Goal: Transaction & Acquisition: Book appointment/travel/reservation

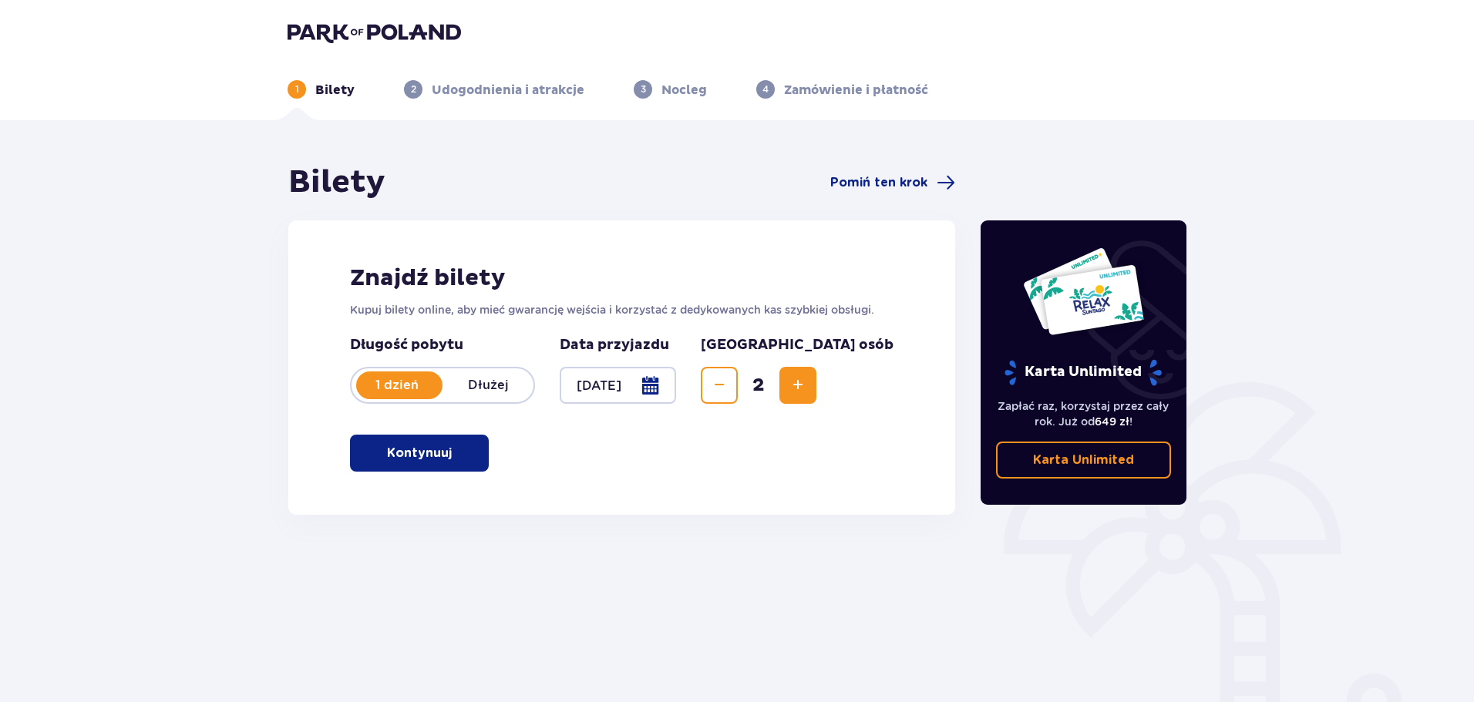
click at [472, 456] on button "Kontynuuj" at bounding box center [419, 453] width 139 height 37
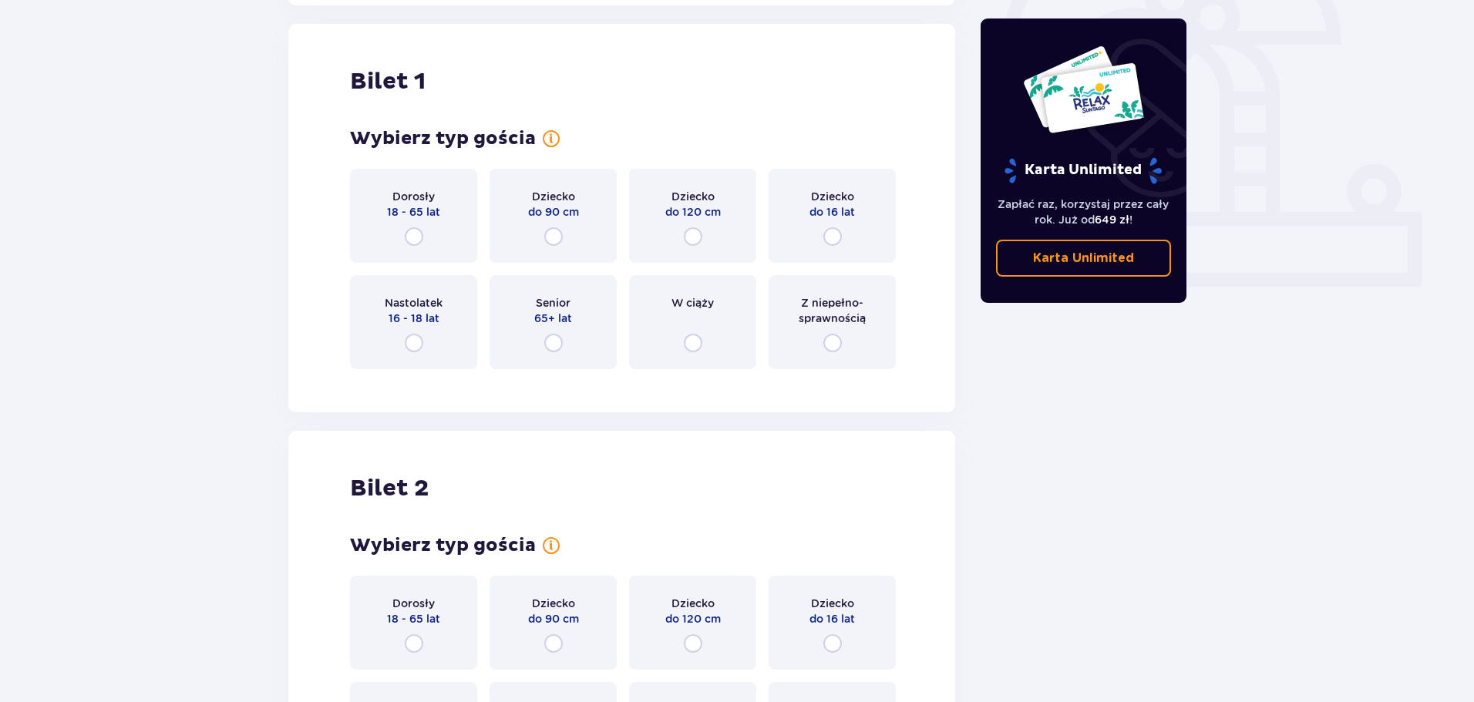
scroll to position [515, 0]
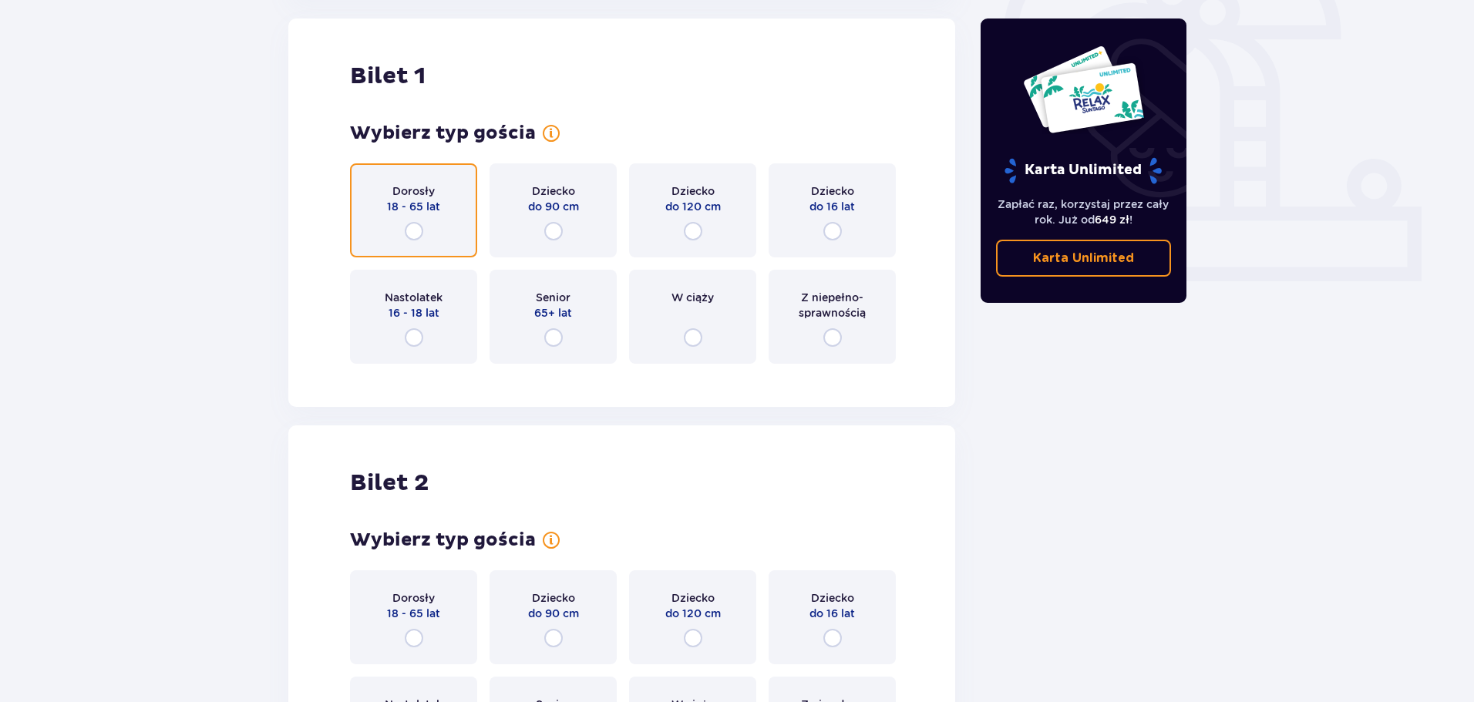
click at [418, 234] on input "radio" at bounding box center [414, 231] width 18 height 18
radio input "true"
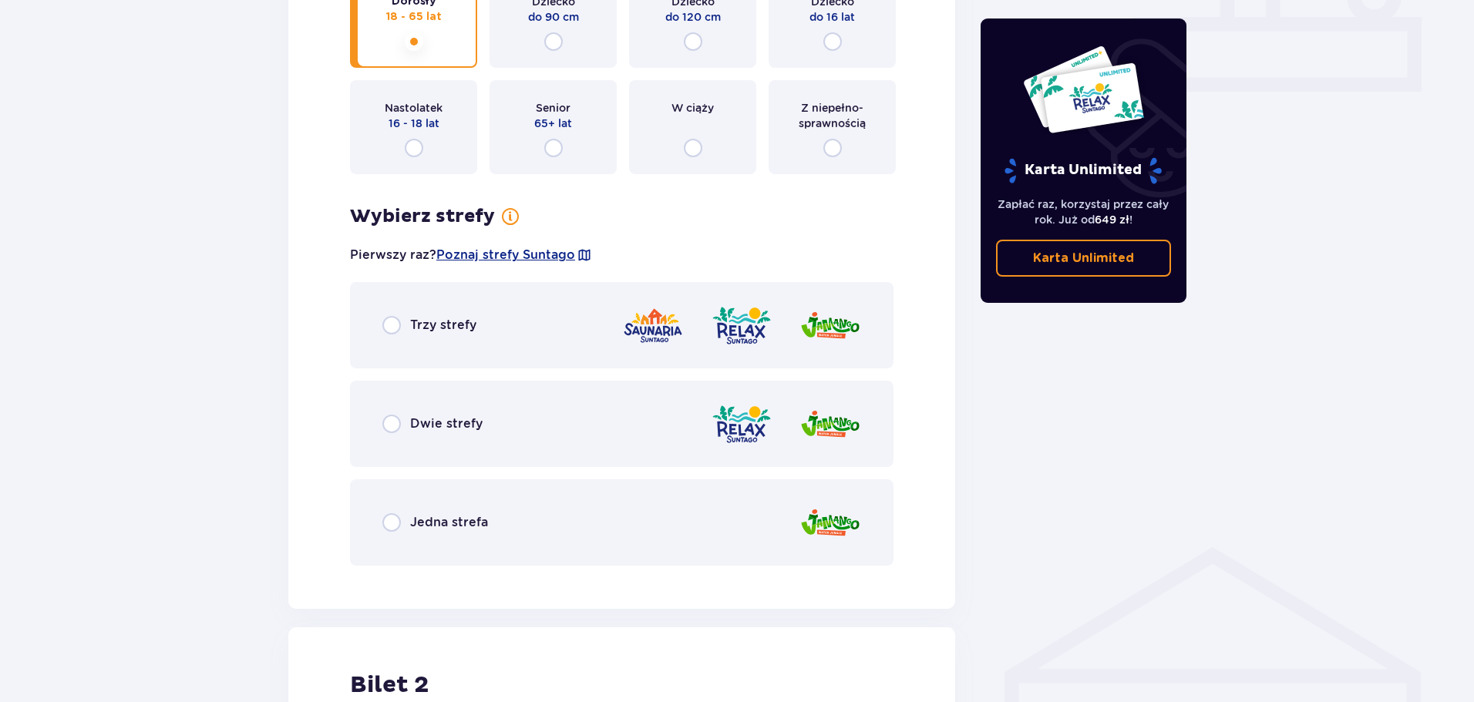
scroll to position [660, 0]
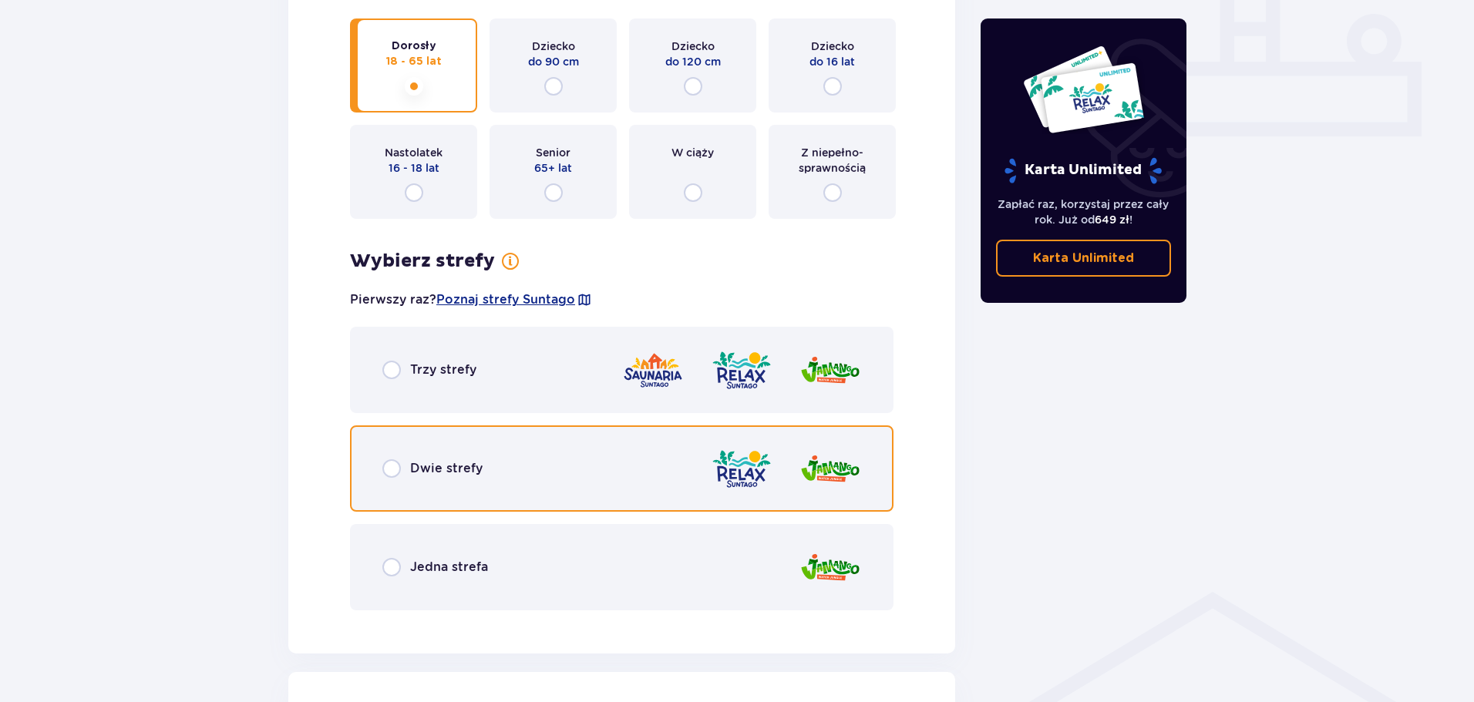
click at [391, 474] on input "radio" at bounding box center [391, 468] width 18 height 18
radio input "true"
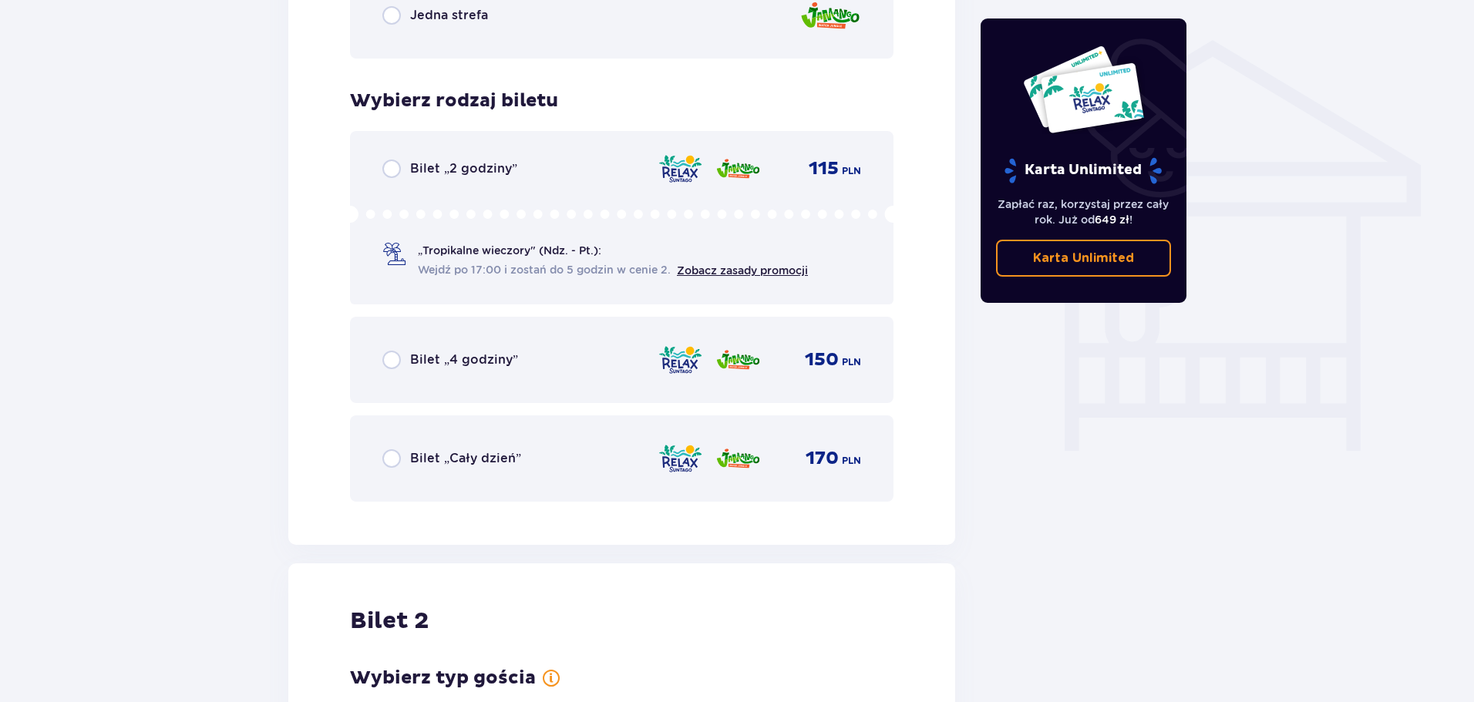
scroll to position [1205, 0]
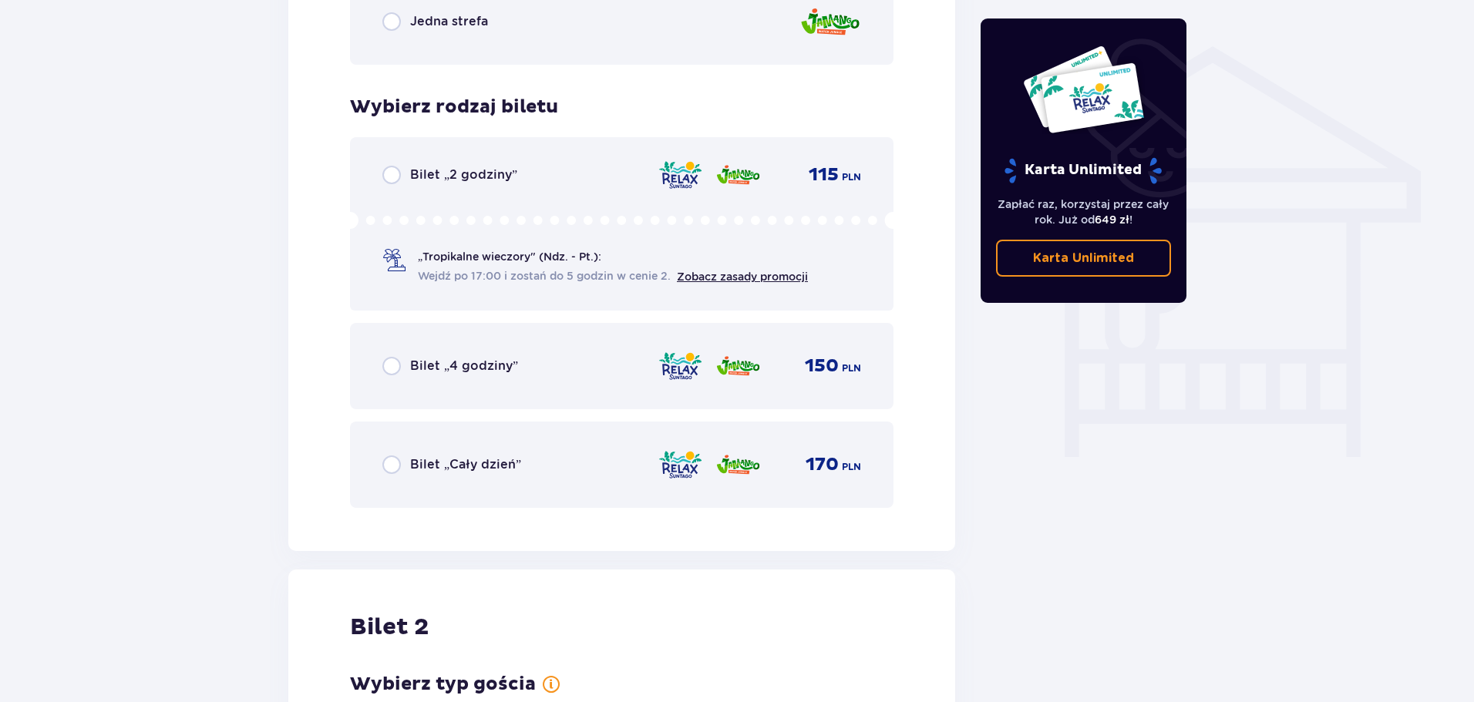
click at [368, 461] on div "Bilet „Cały dzień” 170 PLN" at bounding box center [621, 465] width 543 height 86
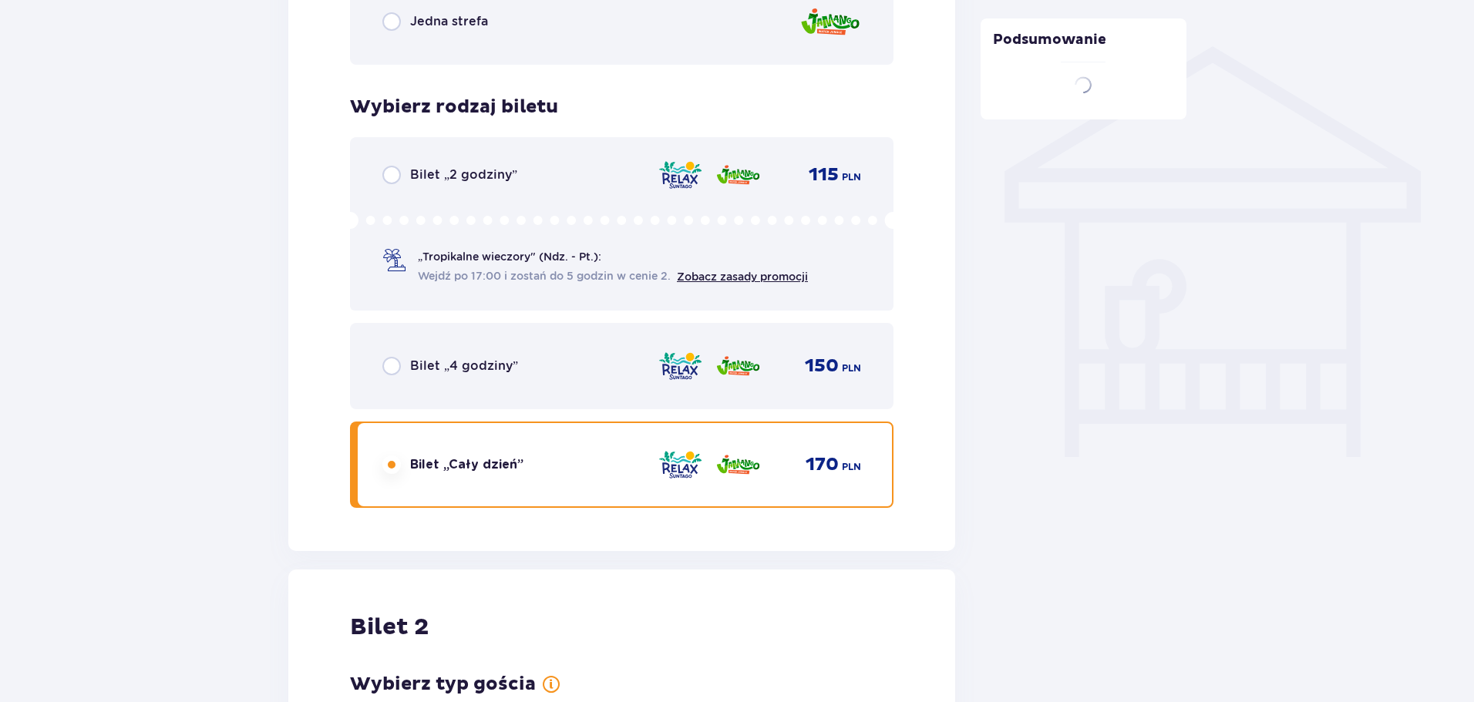
scroll to position [1628, 0]
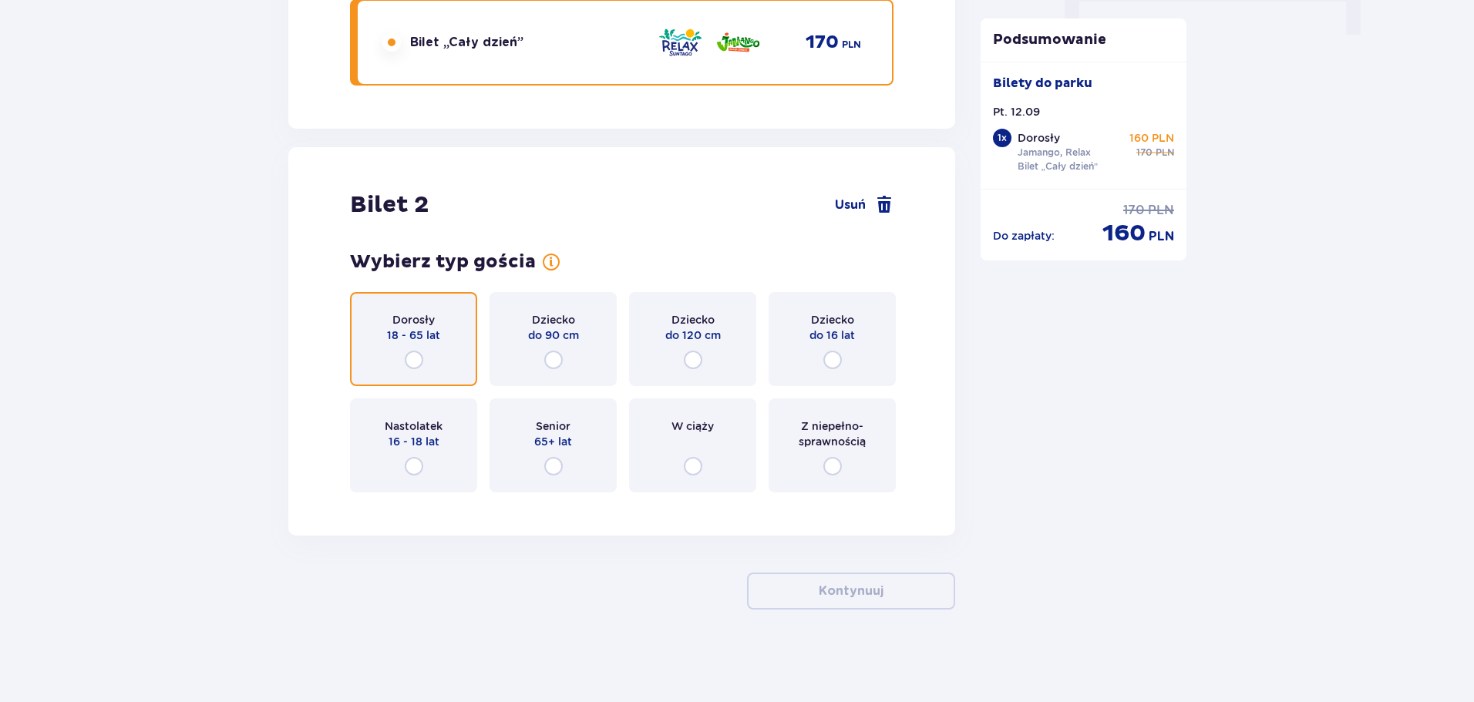
click at [415, 353] on input "radio" at bounding box center [414, 360] width 18 height 18
radio input "true"
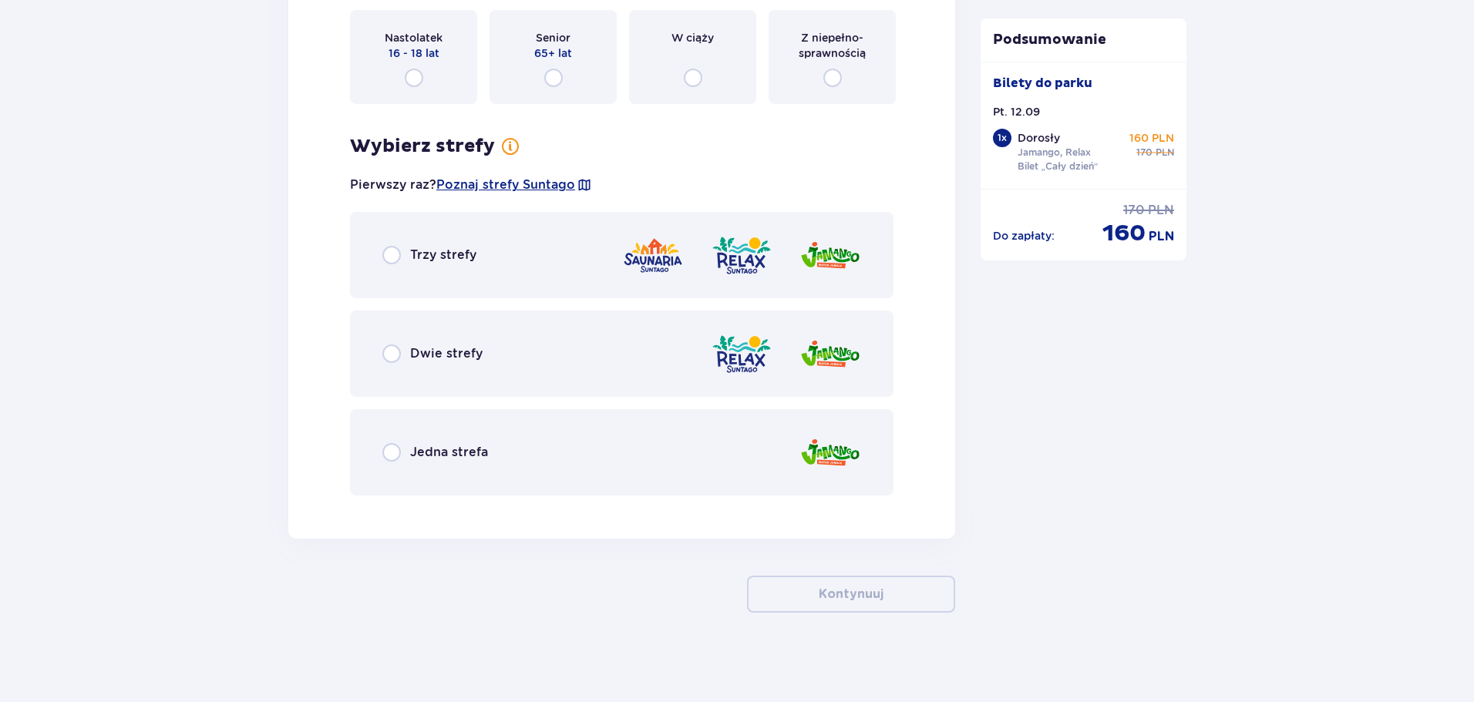
scroll to position [2019, 0]
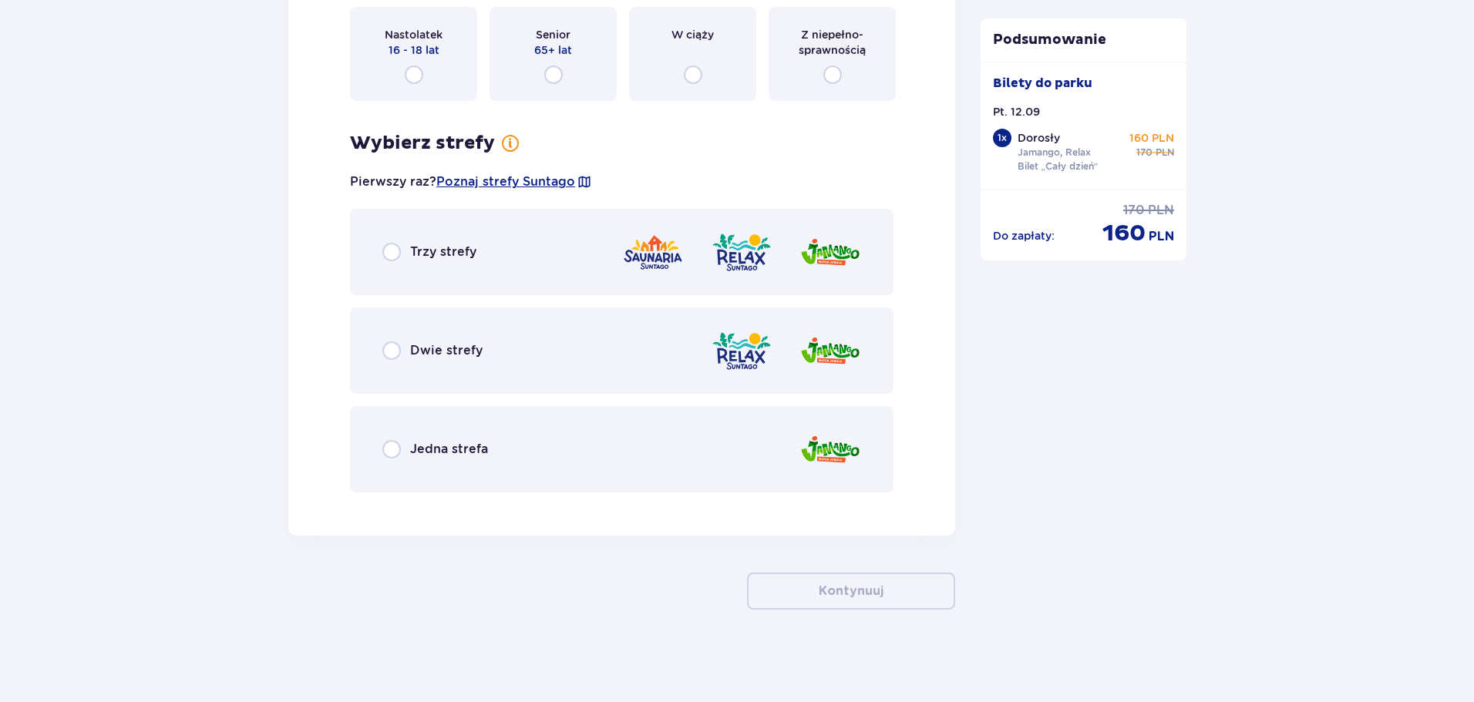
click at [367, 365] on div "Dwie strefy" at bounding box center [621, 351] width 543 height 86
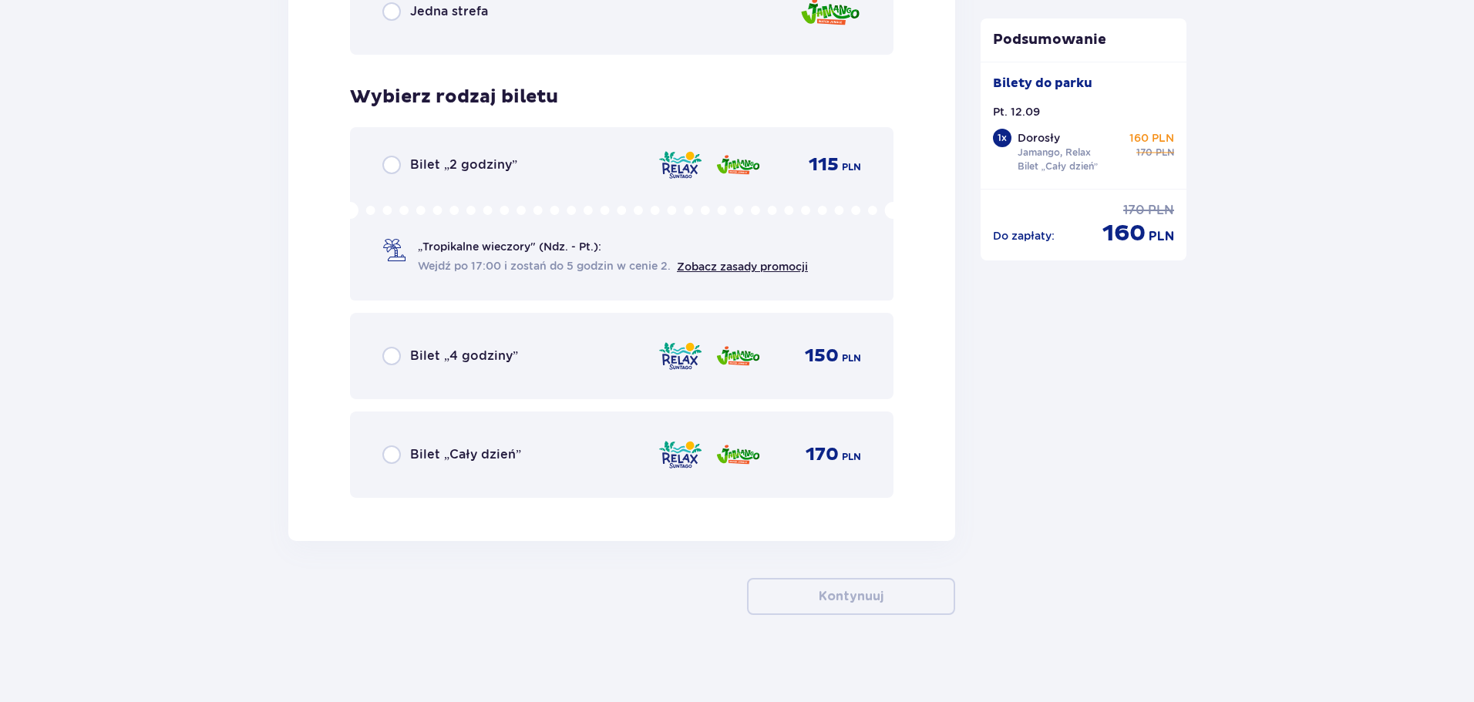
scroll to position [2463, 0]
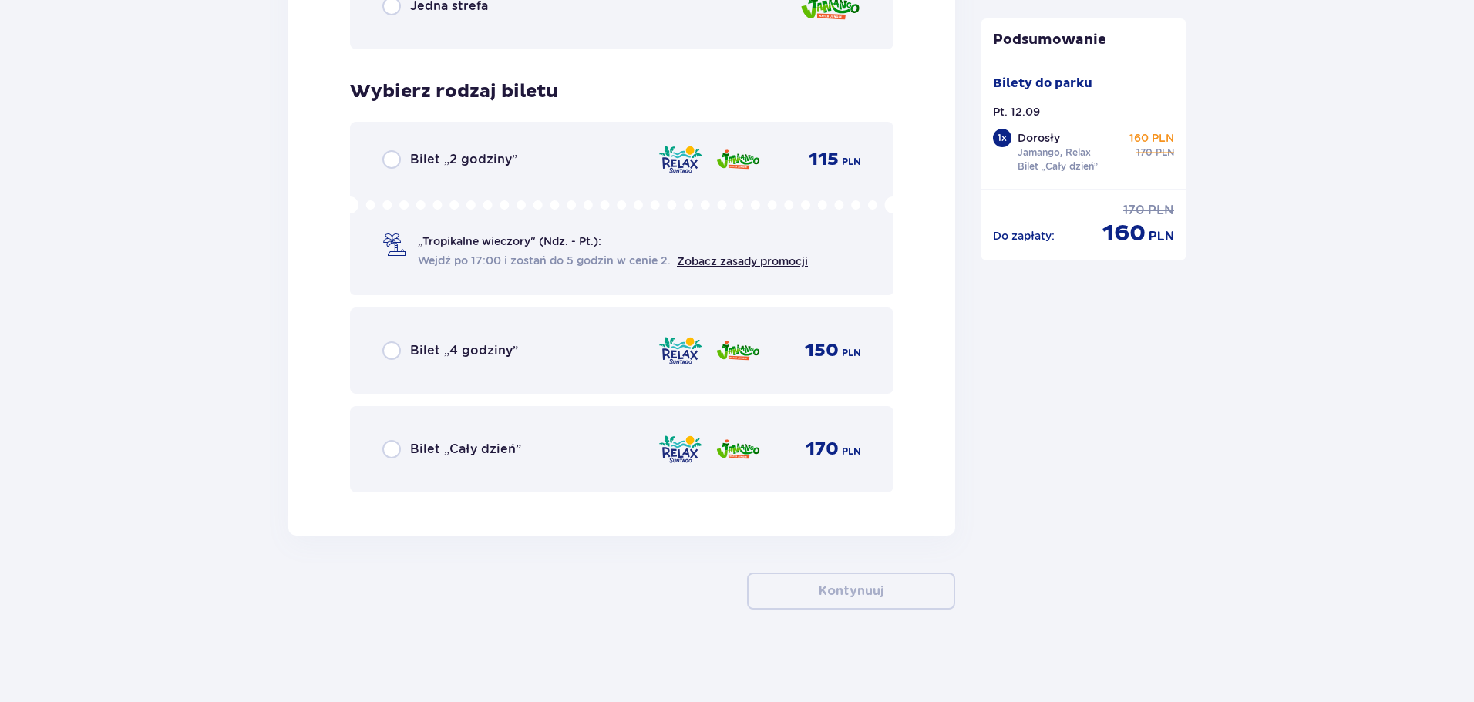
click at [441, 452] on p "Bilet „Cały dzień”" at bounding box center [465, 449] width 111 height 17
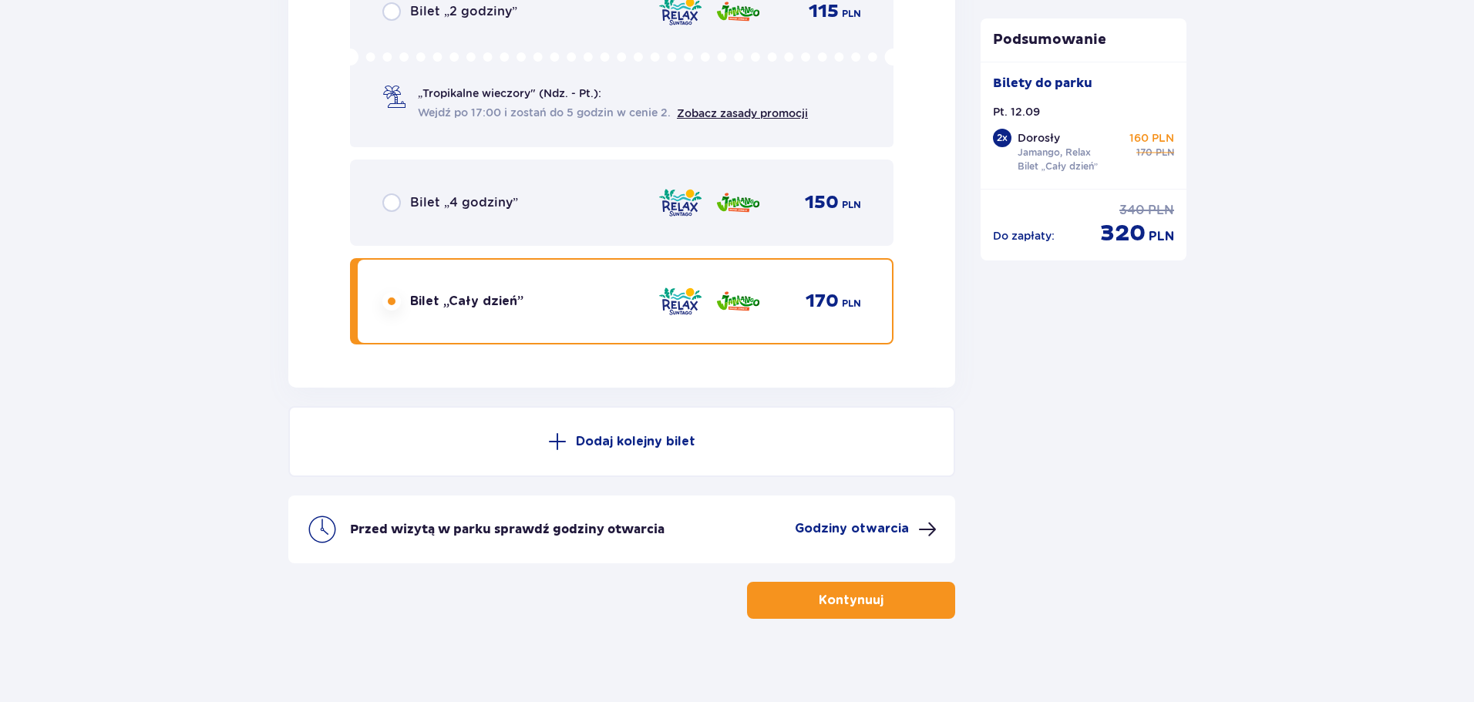
scroll to position [2620, 0]
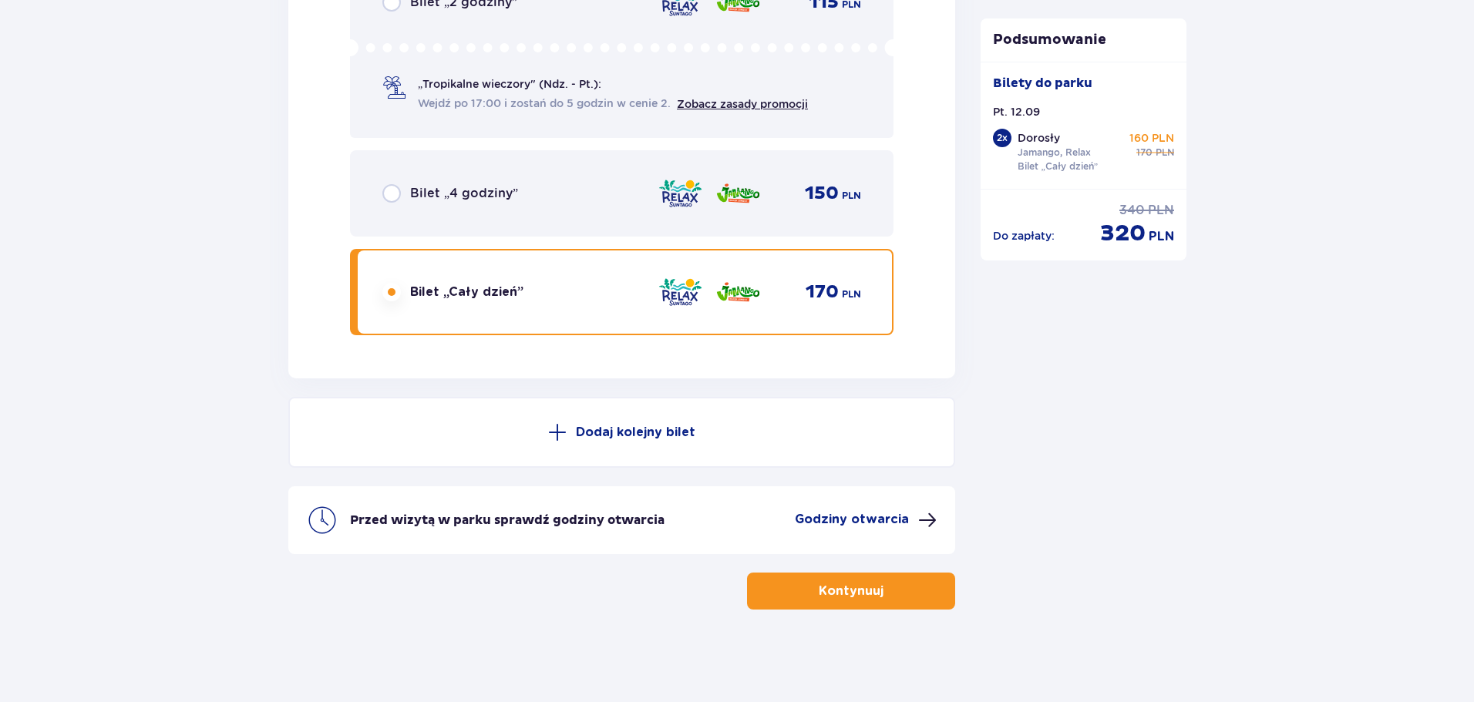
click at [824, 602] on button "Kontynuuj" at bounding box center [851, 591] width 208 height 37
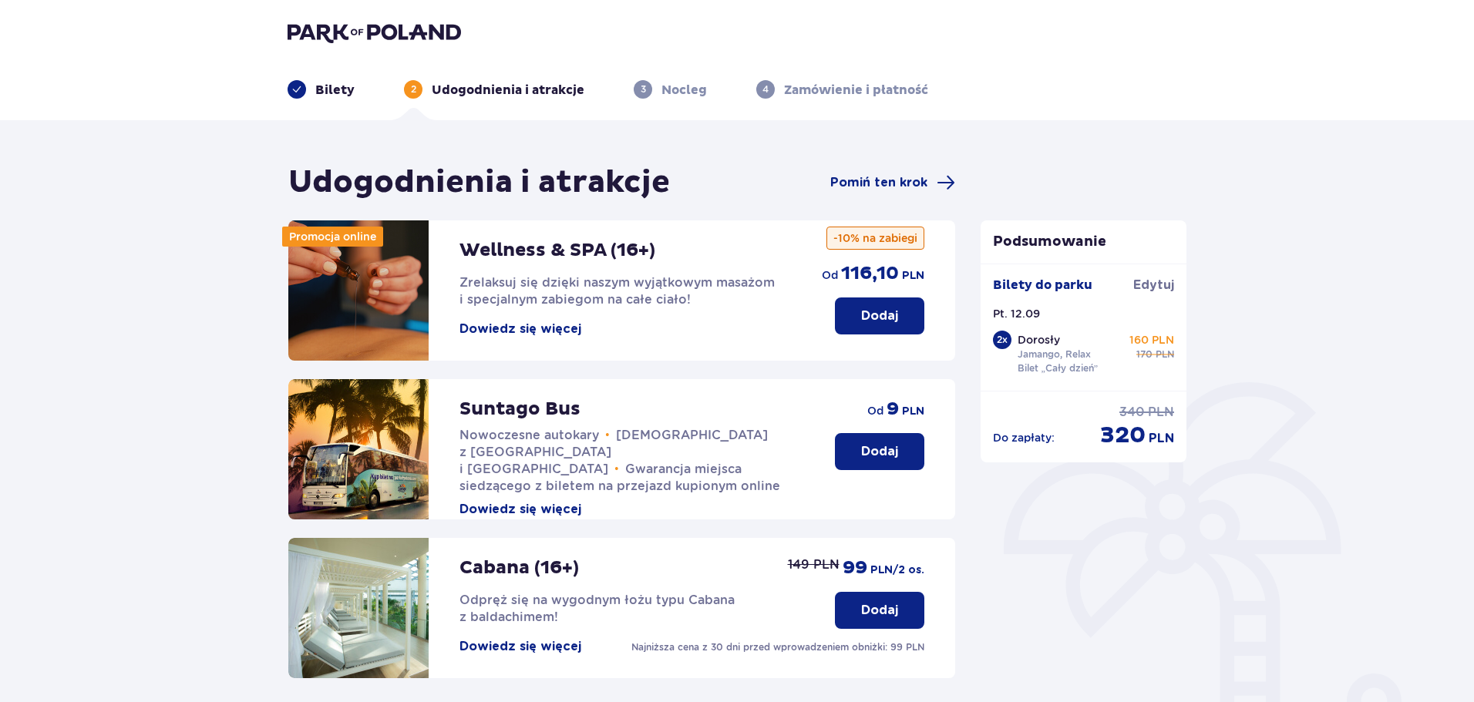
click at [869, 459] on p "Dodaj" at bounding box center [879, 451] width 37 height 17
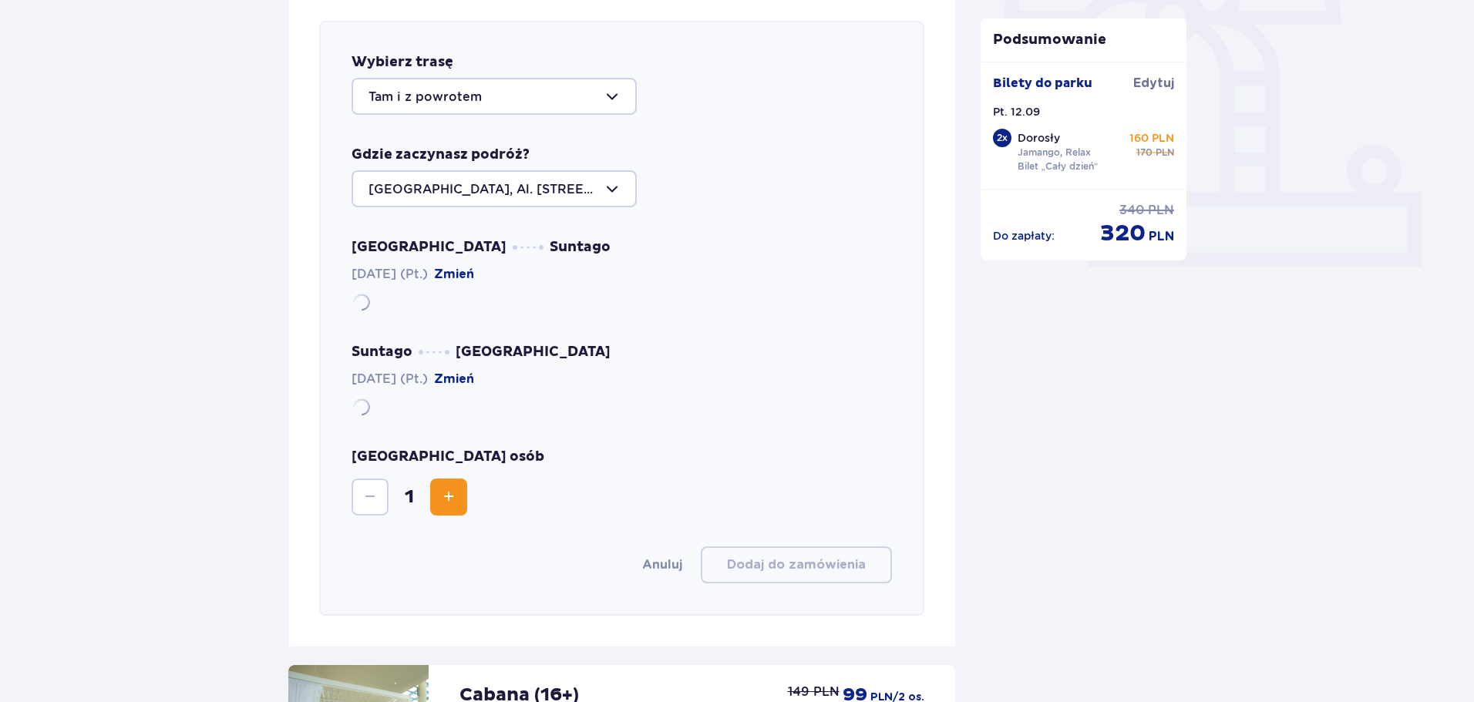
scroll to position [532, 0]
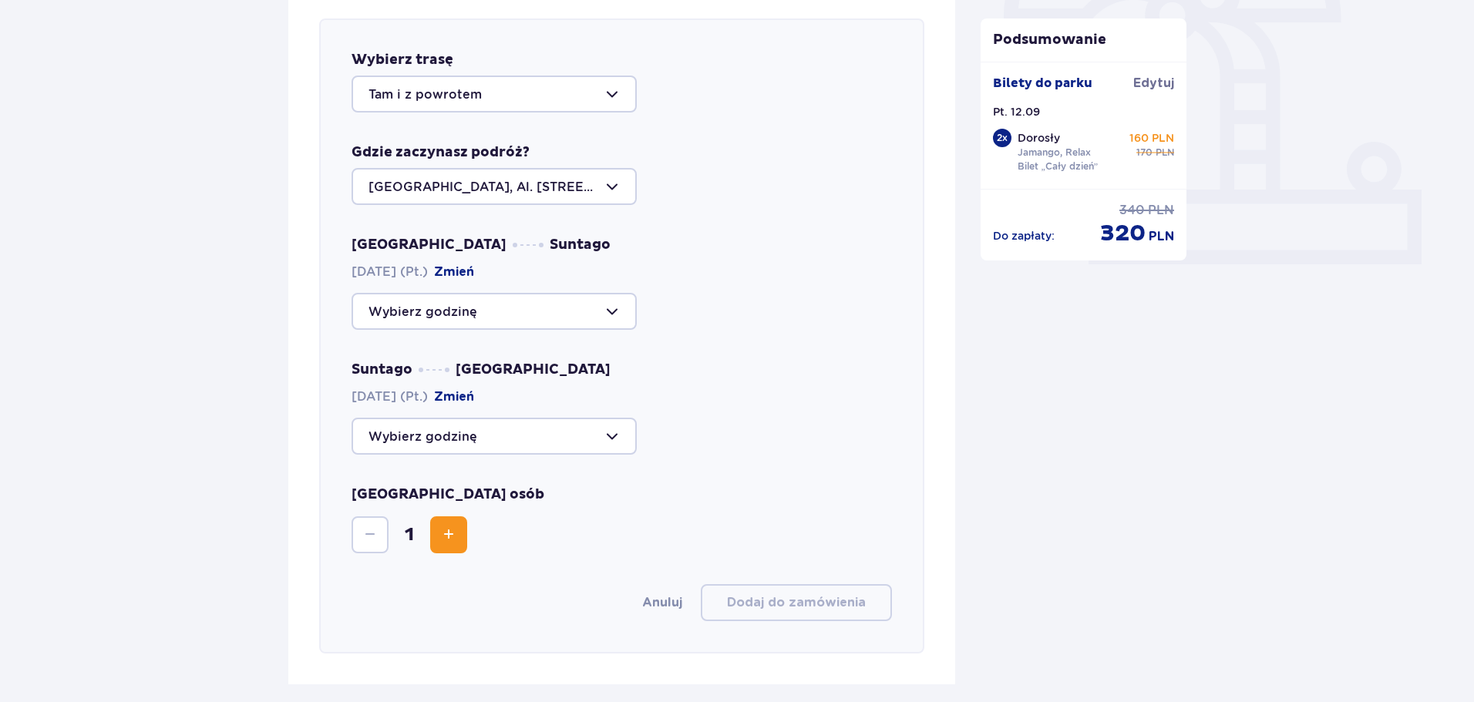
click at [489, 314] on div at bounding box center [493, 311] width 285 height 37
click at [453, 422] on p "Zostało 20 miejsc" at bounding box center [471, 423] width 113 height 17
type input "10:00"
click at [505, 429] on div at bounding box center [493, 436] width 285 height 37
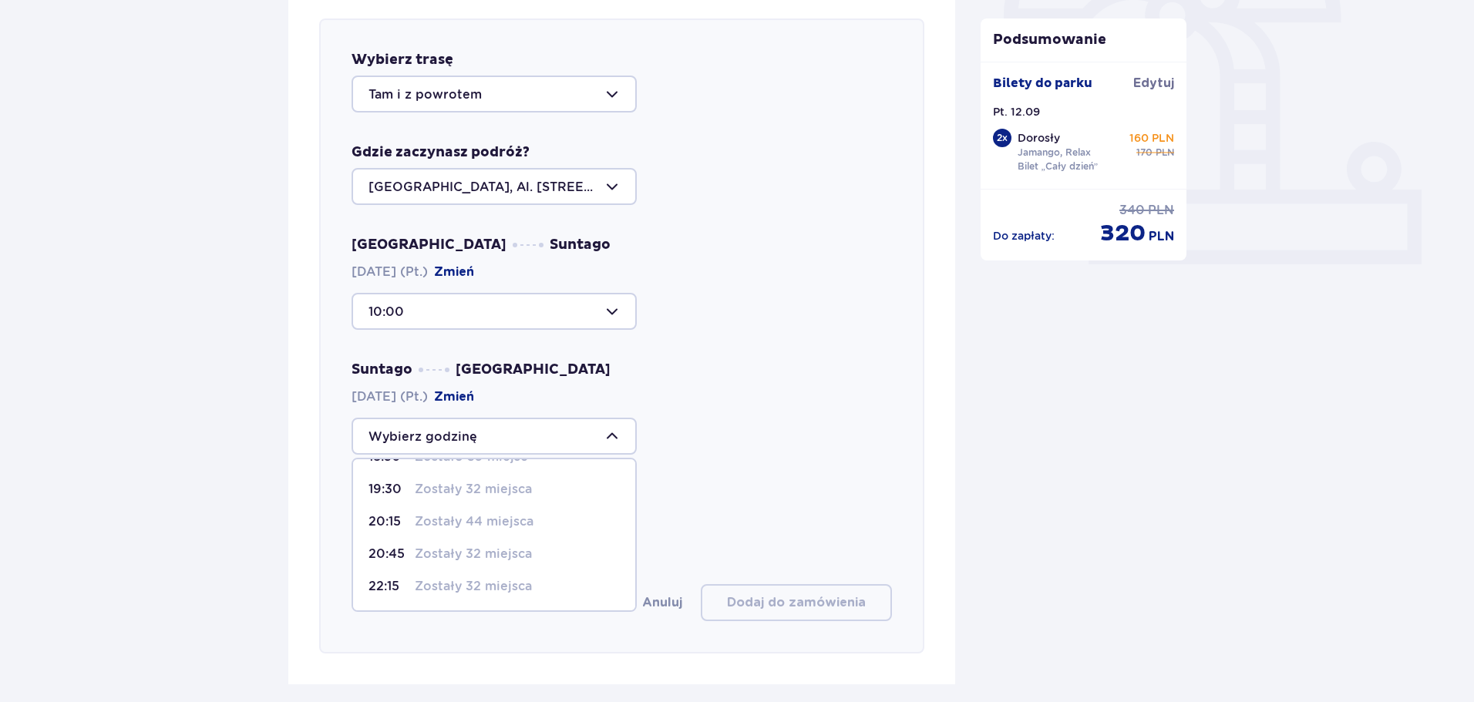
click at [459, 561] on p "Zostały 32 miejsca" at bounding box center [473, 554] width 117 height 17
type input "20:45"
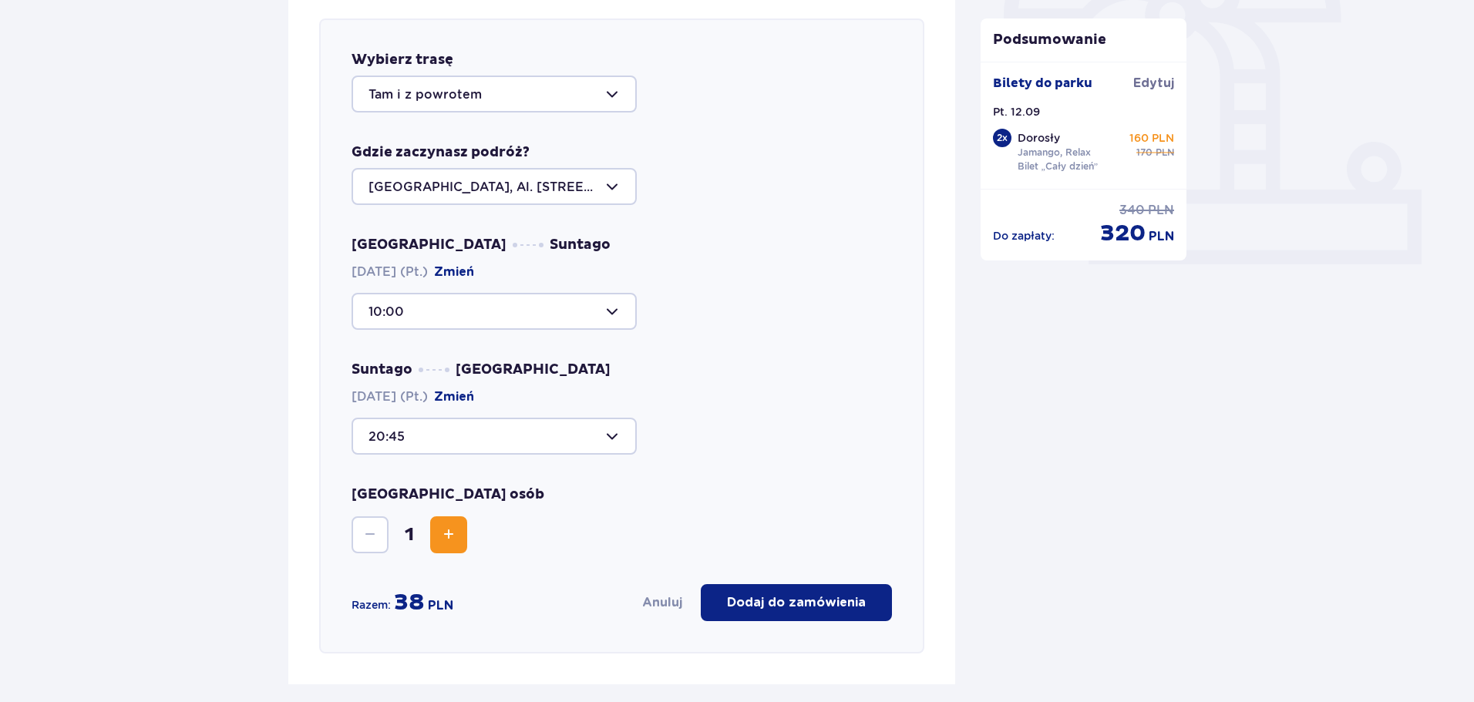
click at [446, 539] on span "Increase" at bounding box center [448, 535] width 18 height 18
click at [787, 595] on p "Dodaj do zamówienia" at bounding box center [796, 602] width 139 height 17
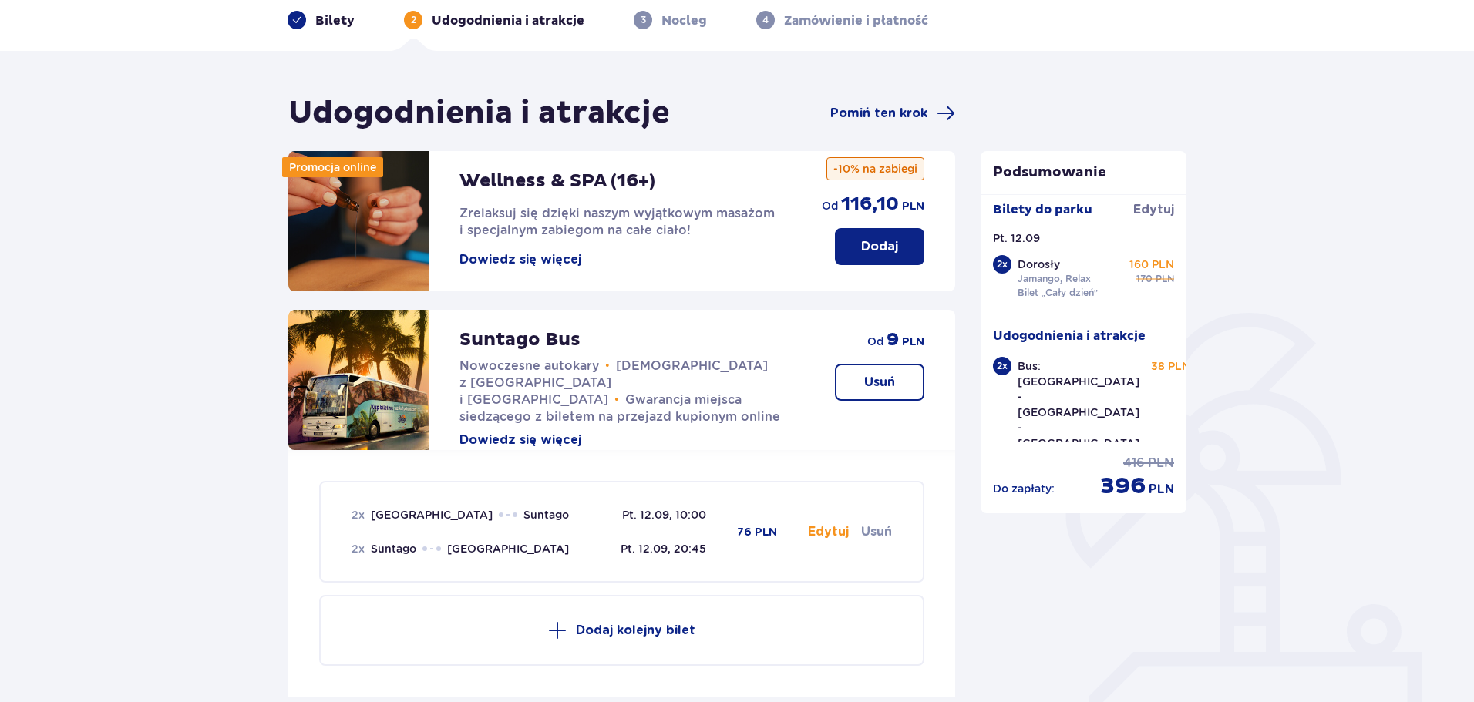
scroll to position [12, 0]
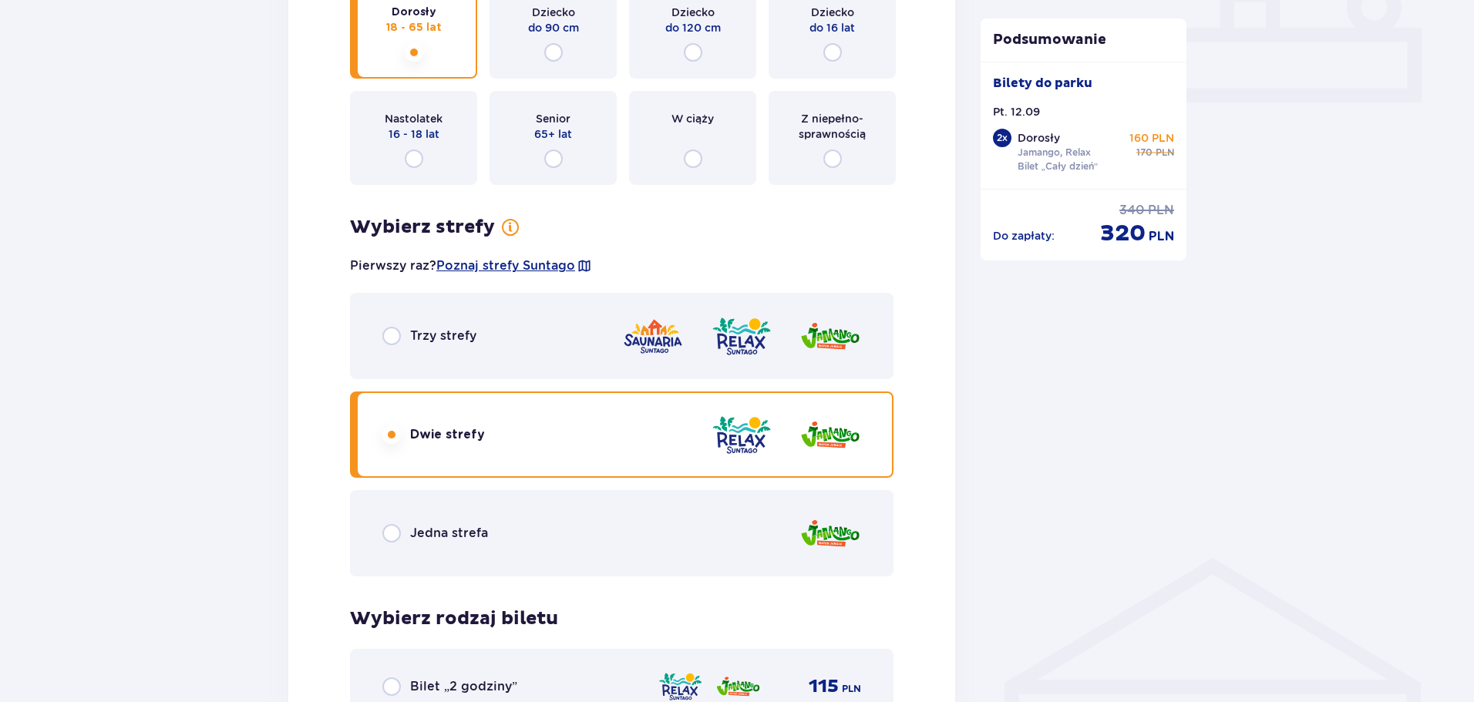
click at [496, 524] on div "Jedna strefa" at bounding box center [621, 533] width 543 height 86
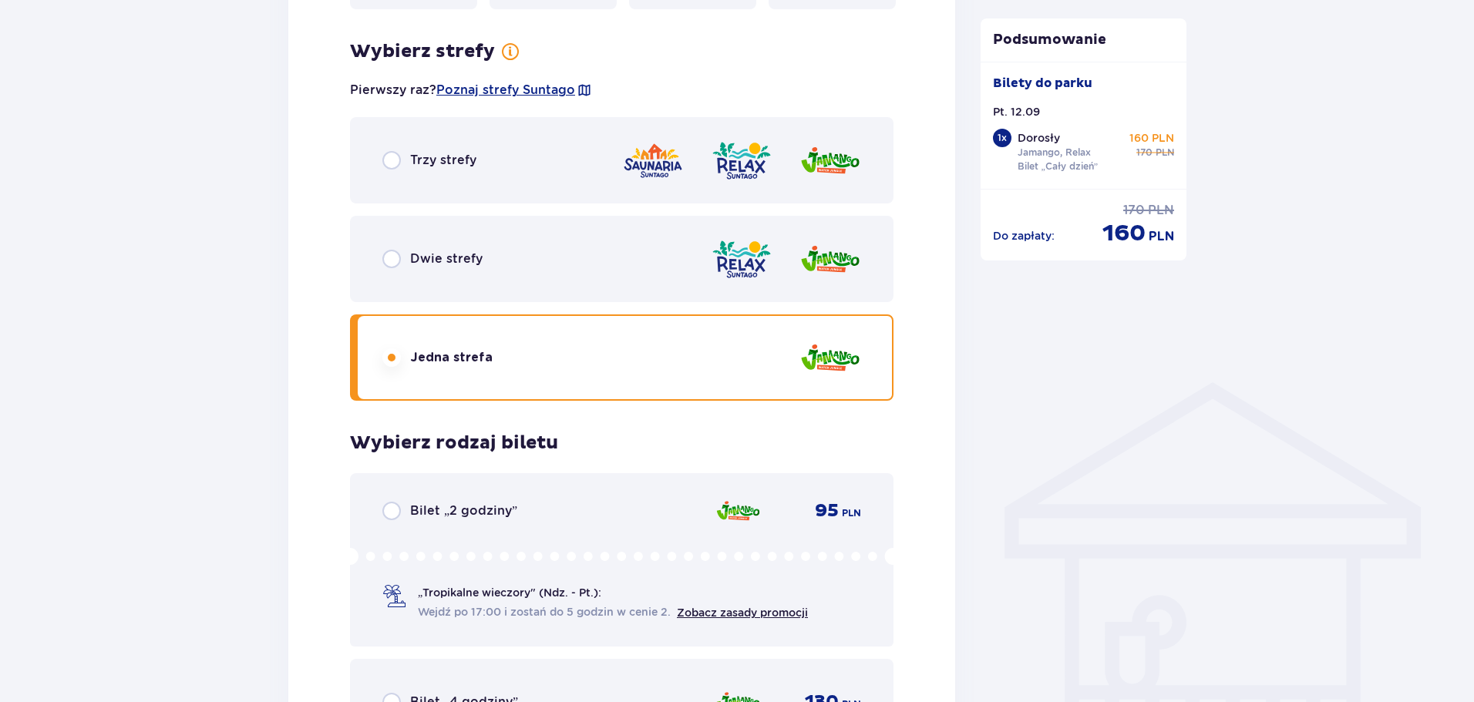
scroll to position [1283, 0]
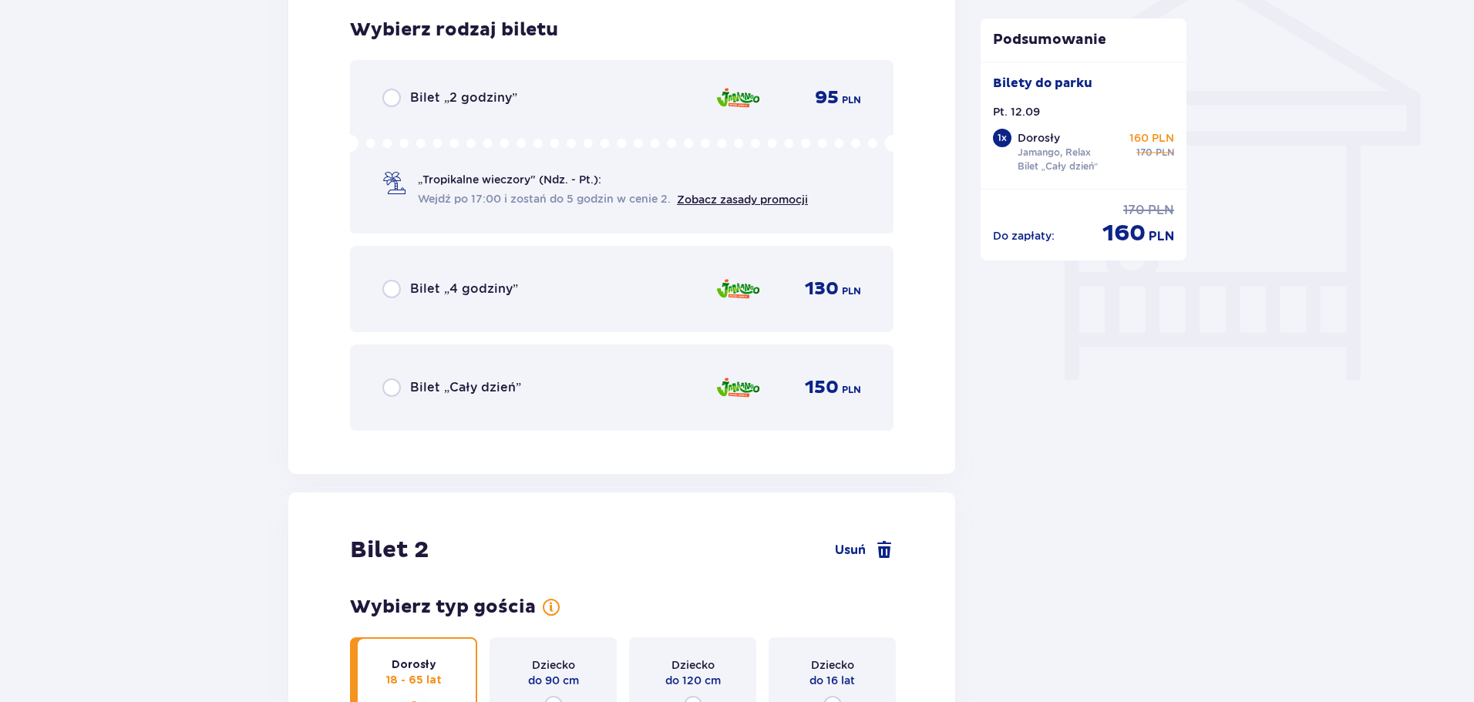
click at [406, 397] on div "Bilet „Cały dzień”" at bounding box center [451, 387] width 139 height 18
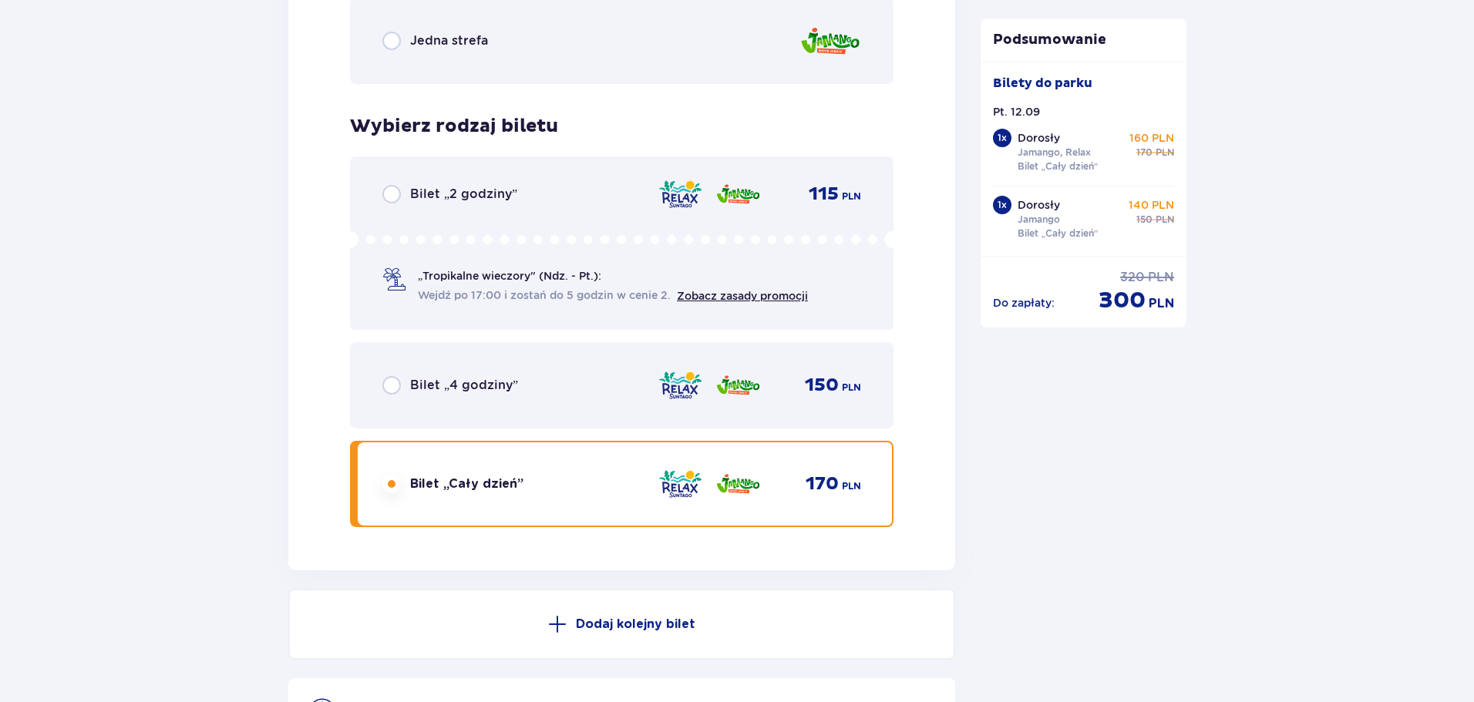
scroll to position [2234, 0]
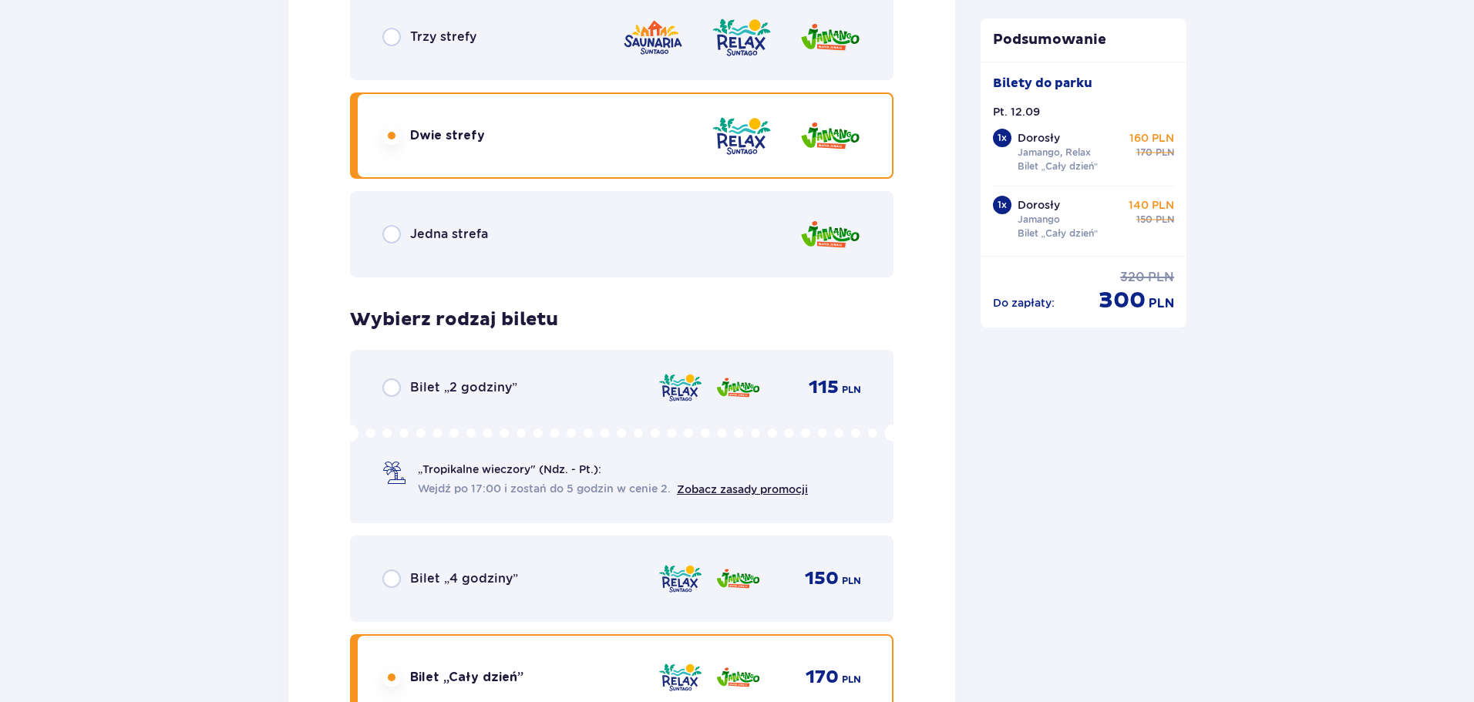
click at [414, 239] on p "Jedna strefa" at bounding box center [449, 234] width 78 height 17
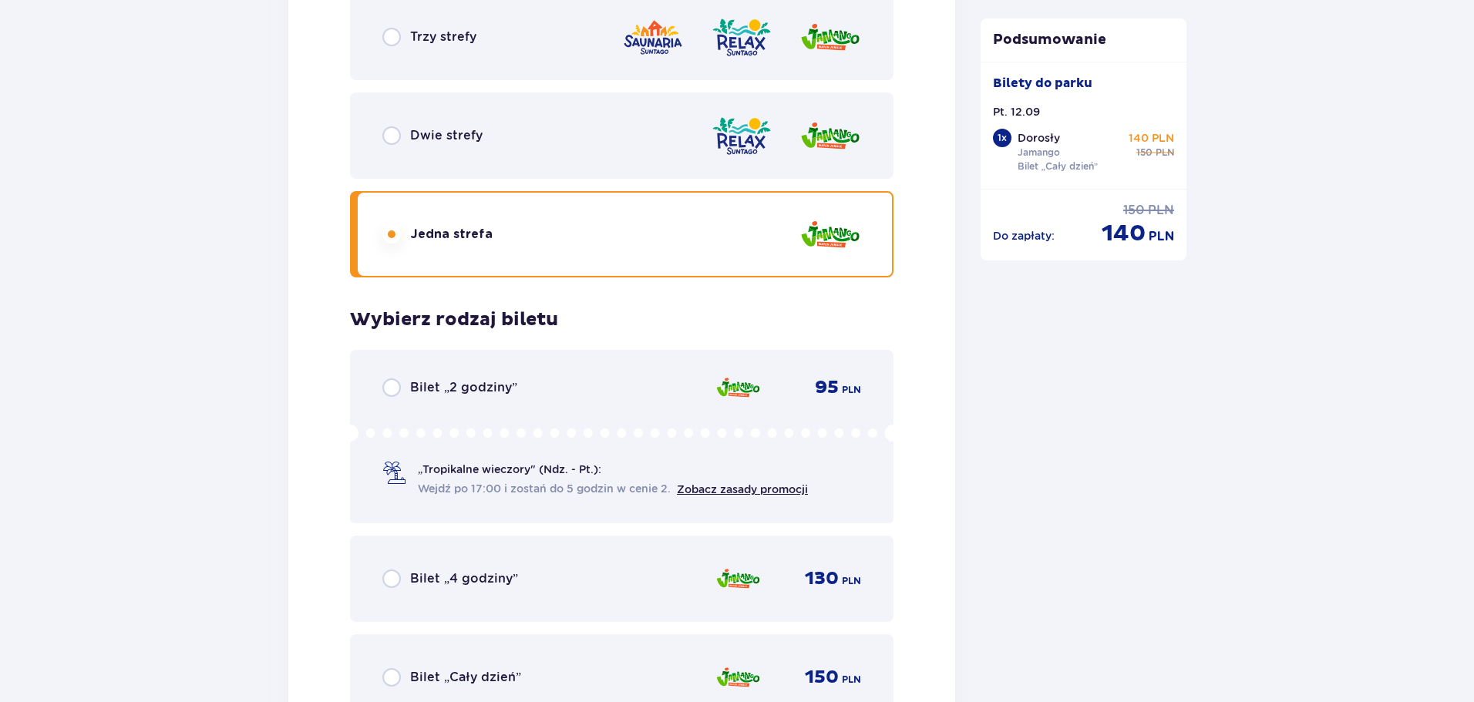
scroll to position [2463, 0]
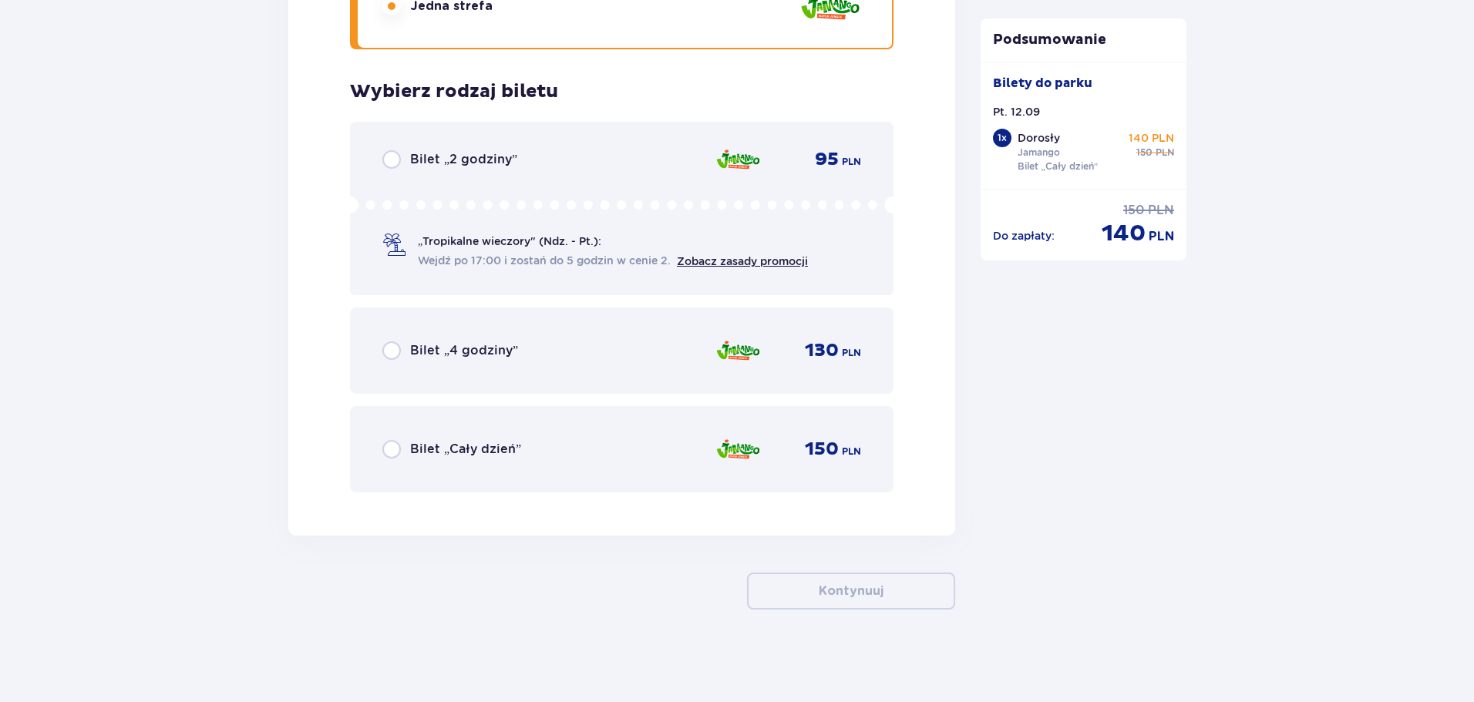
click at [423, 449] on p "Bilet „Cały dzień”" at bounding box center [465, 449] width 111 height 17
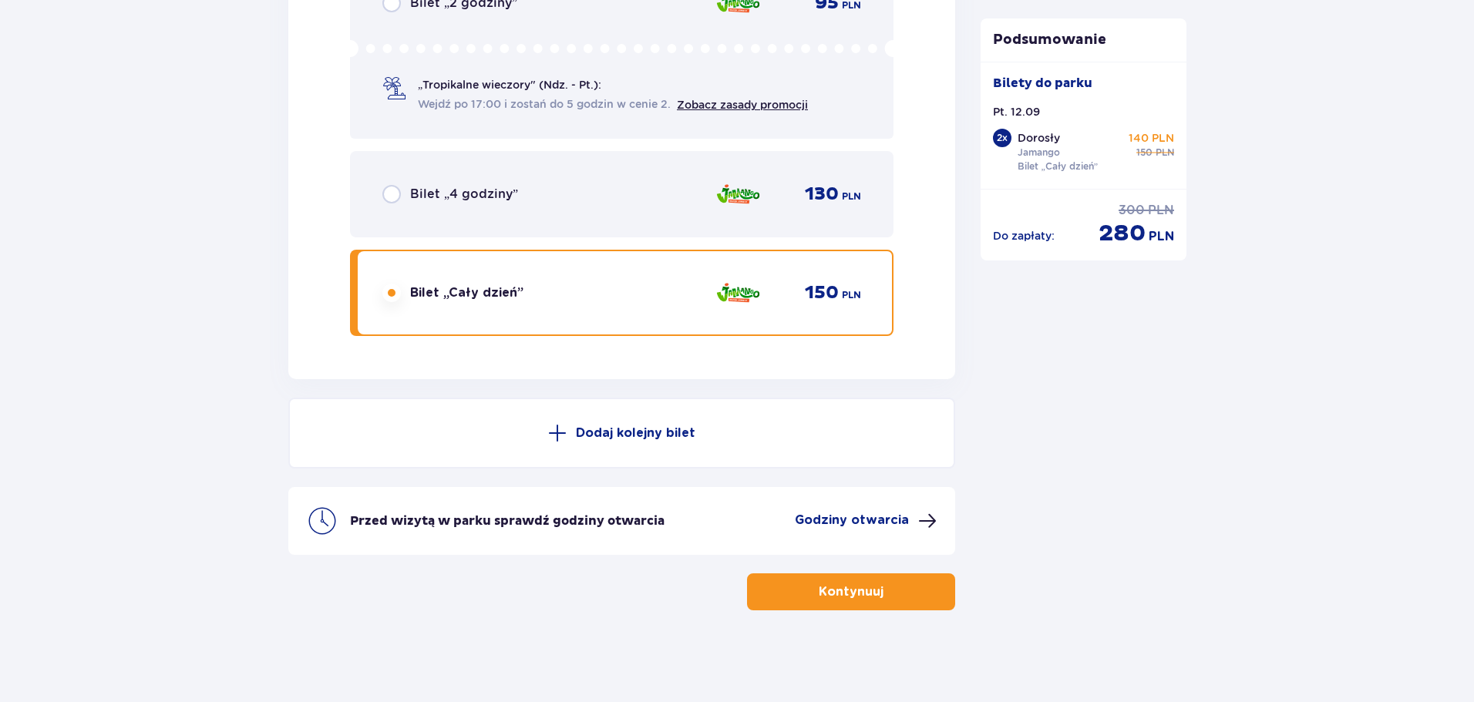
scroll to position [2620, 0]
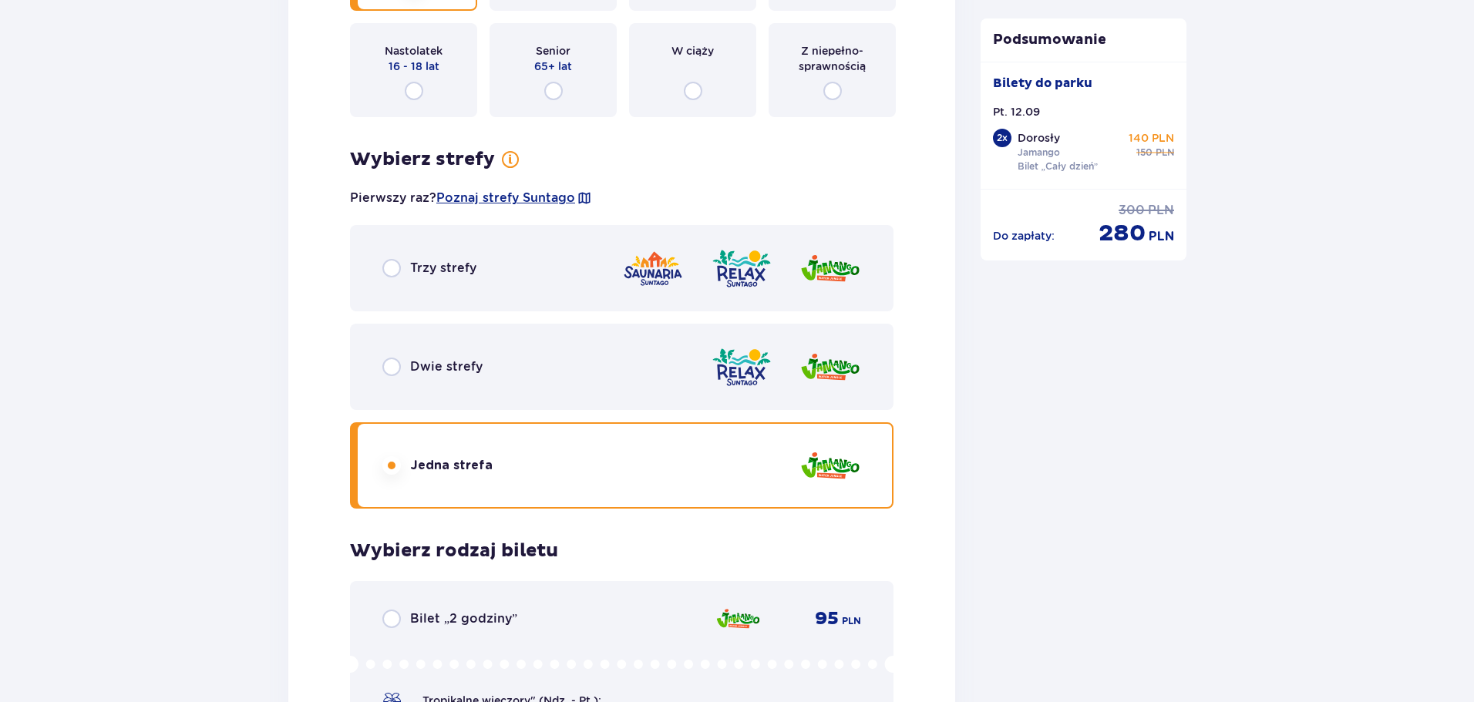
click at [409, 271] on div "Trzy strefy" at bounding box center [429, 268] width 94 height 18
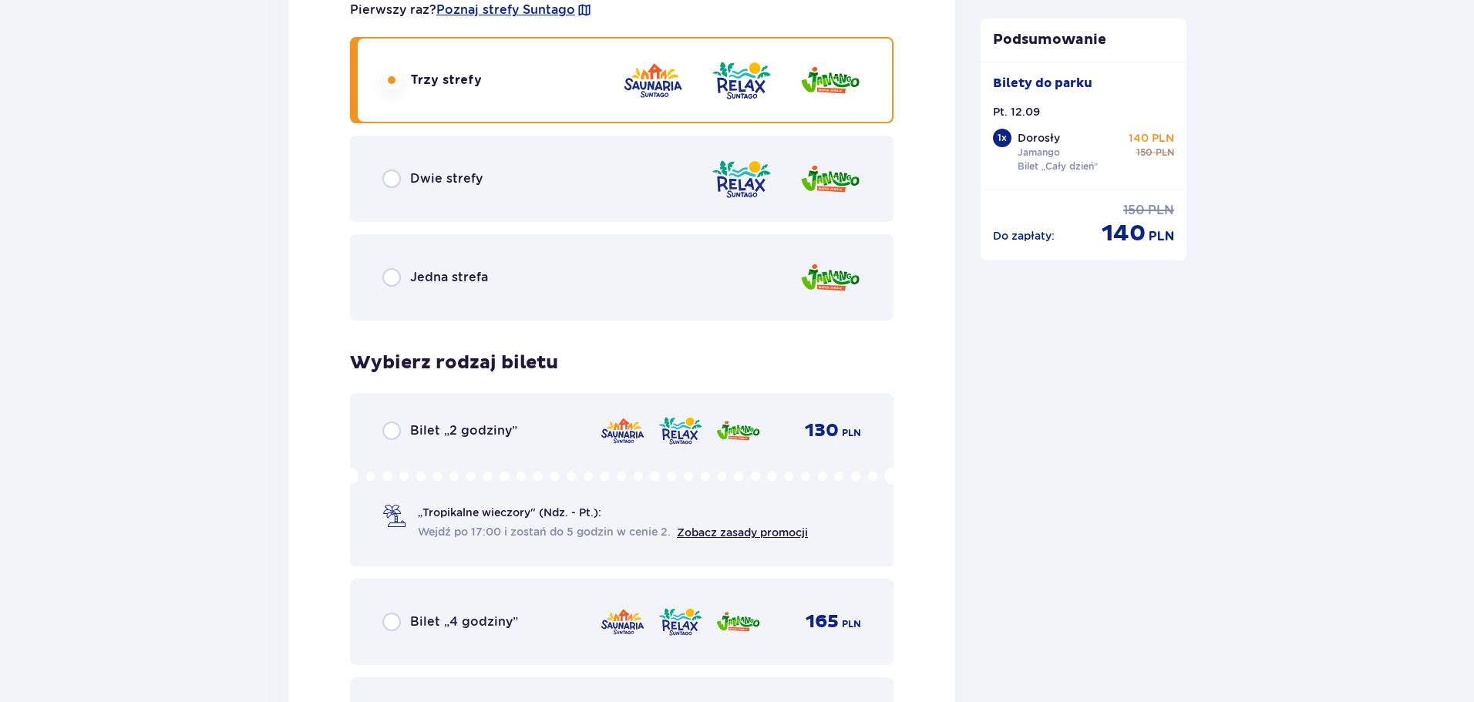
scroll to position [2463, 0]
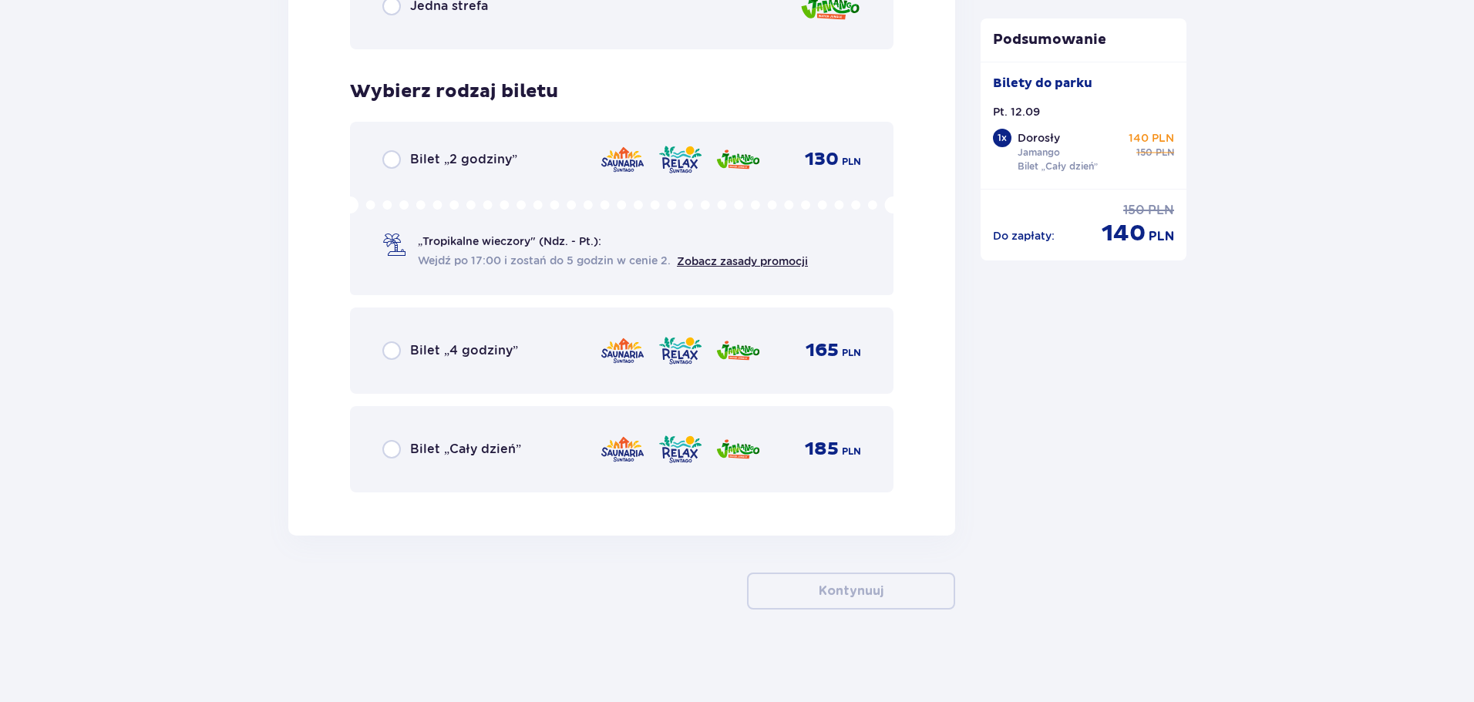
click at [405, 442] on div "Bilet „Cały dzień”" at bounding box center [451, 449] width 139 height 18
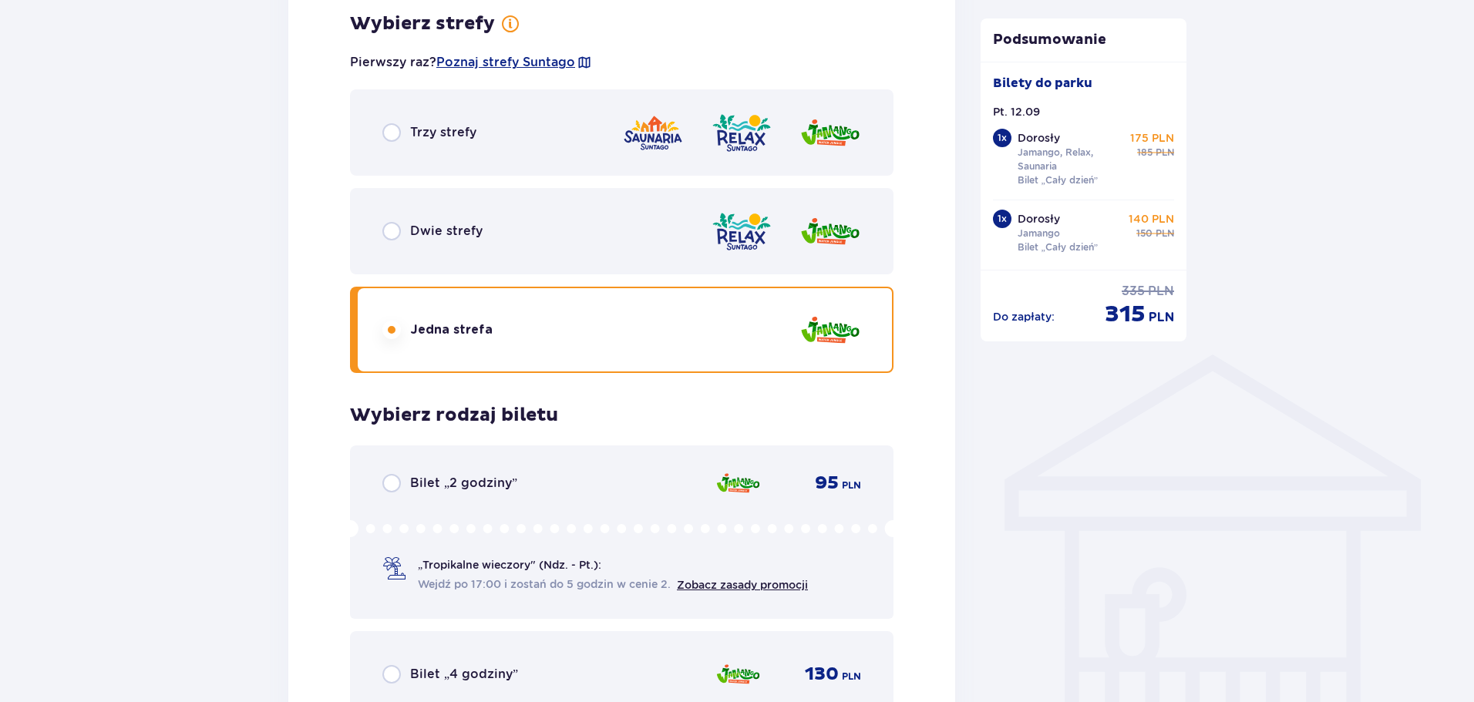
scroll to position [847, 0]
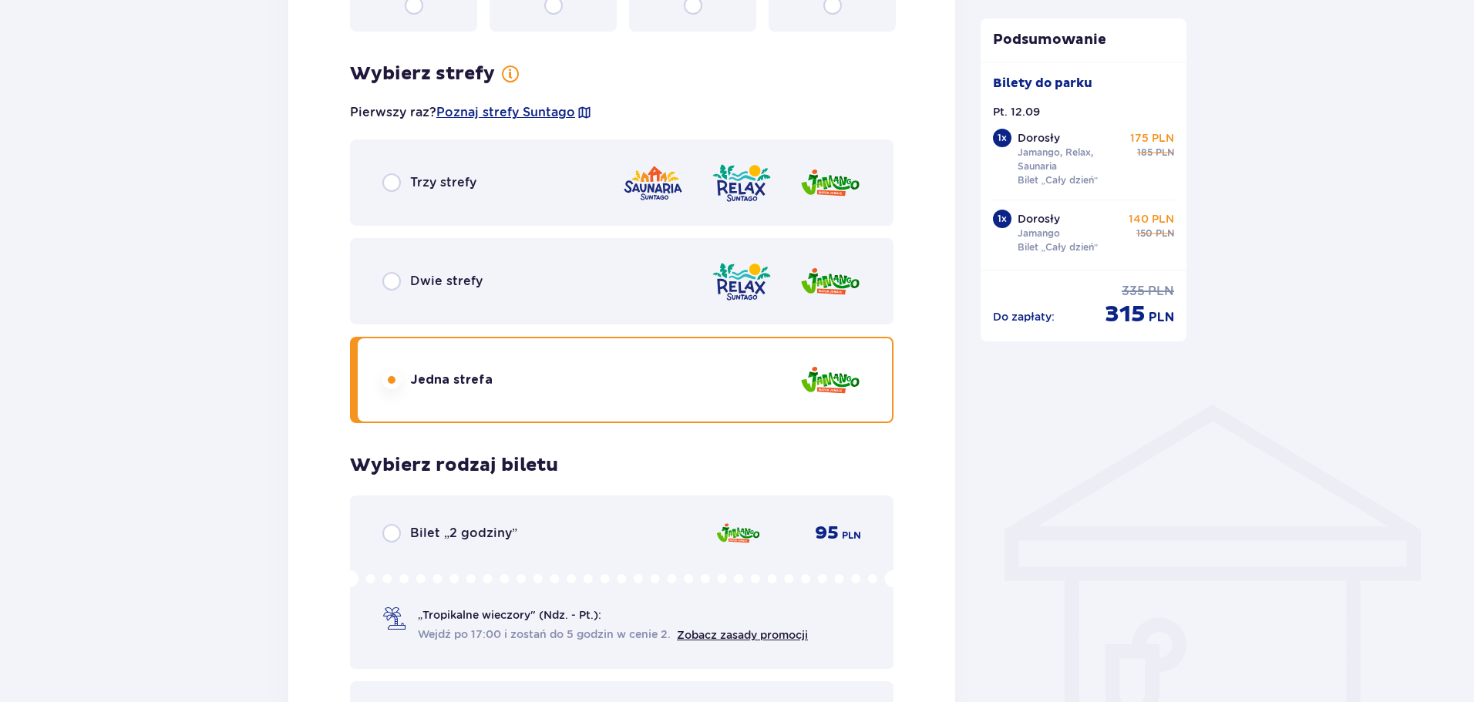
click at [405, 205] on div "Trzy strefy" at bounding box center [621, 183] width 543 height 86
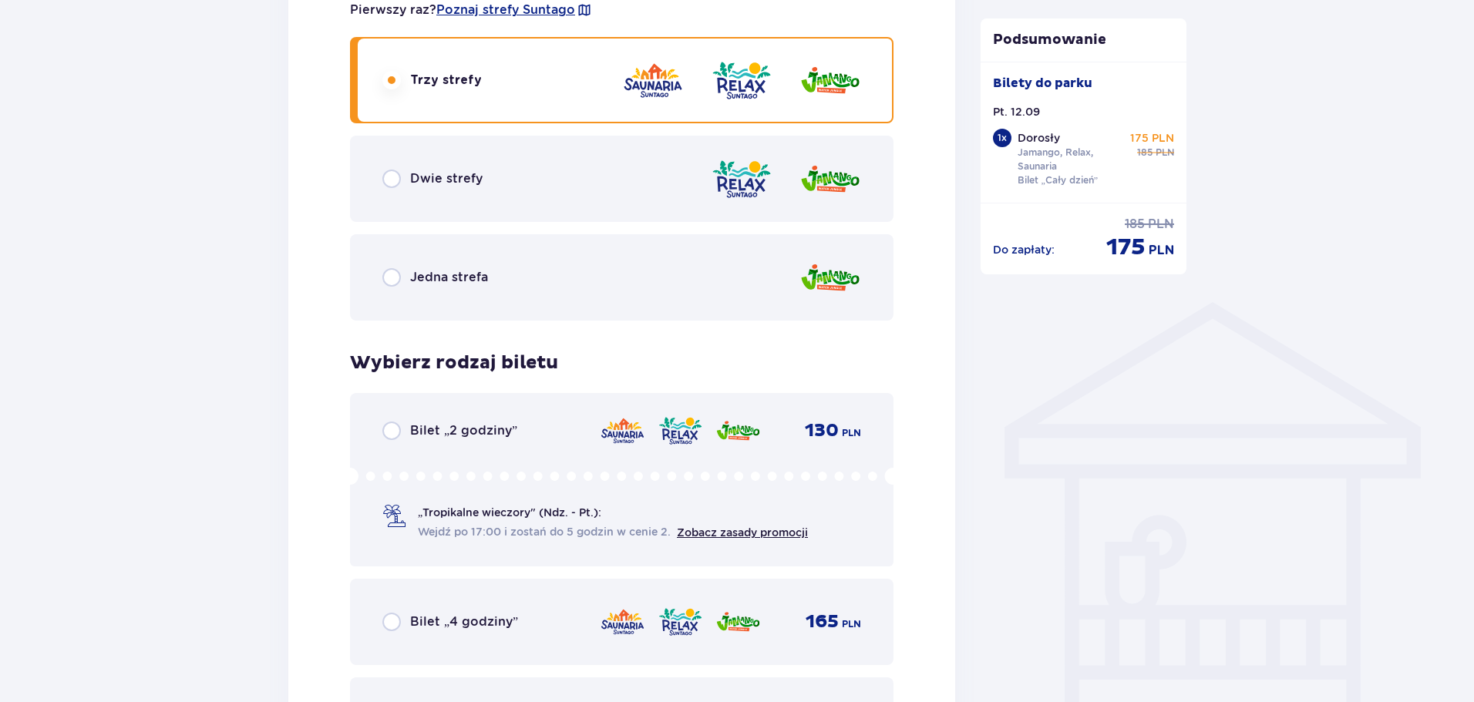
scroll to position [1155, 0]
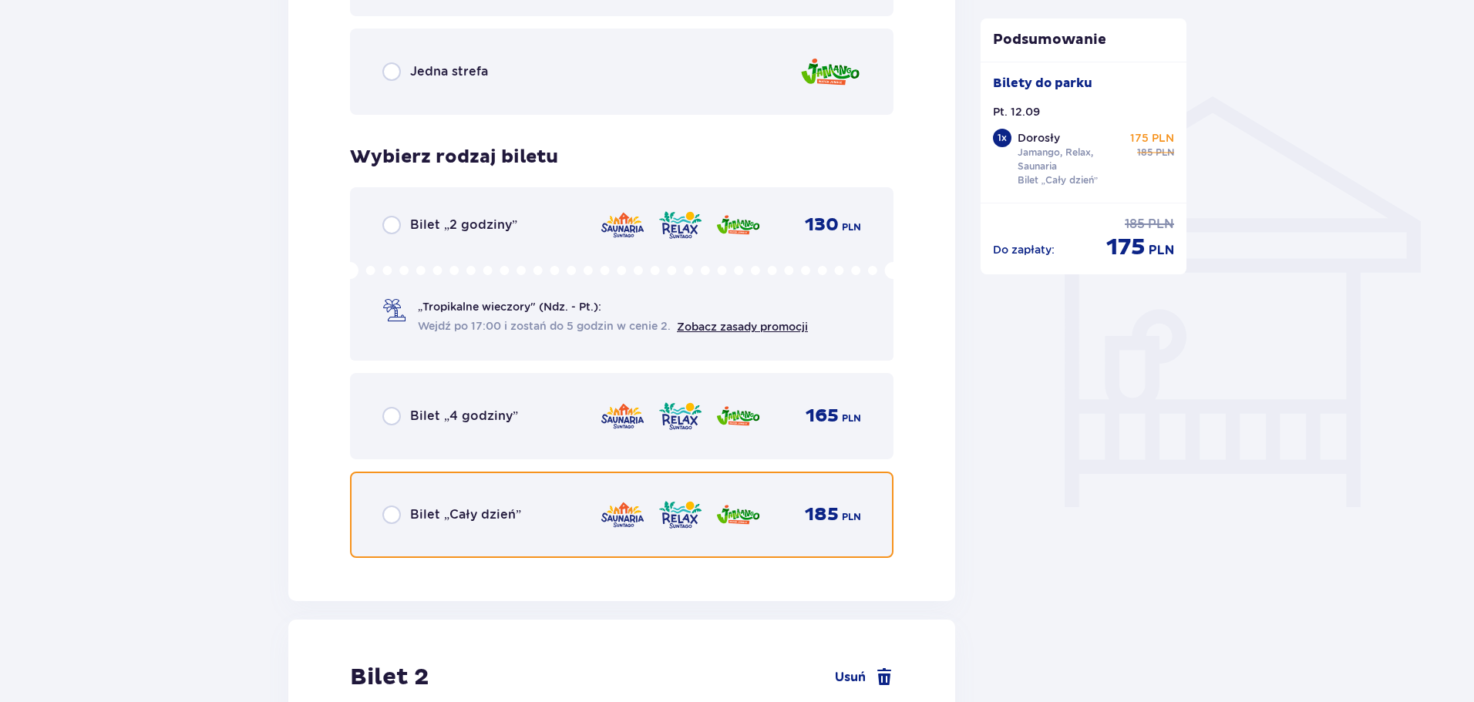
click at [397, 511] on input "radio" at bounding box center [391, 515] width 18 height 18
radio input "true"
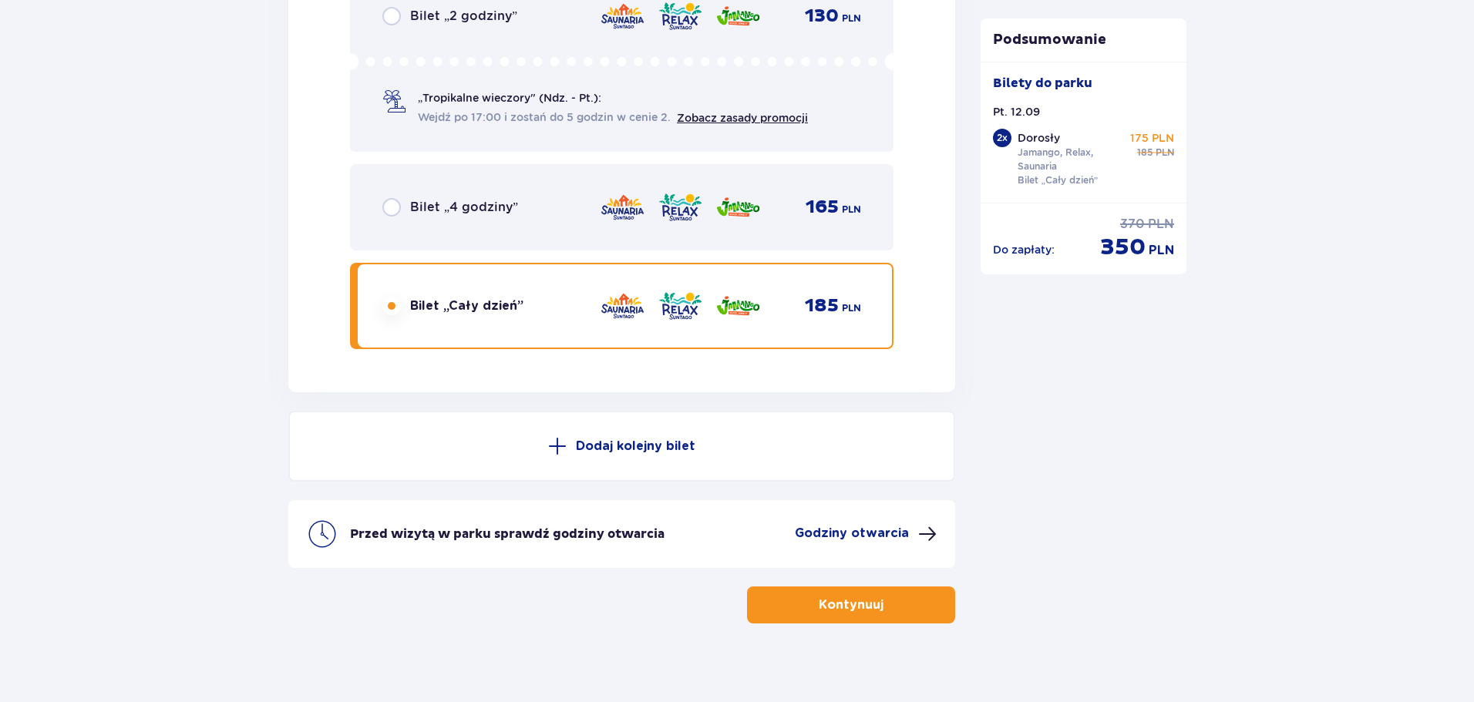
scroll to position [2620, 0]
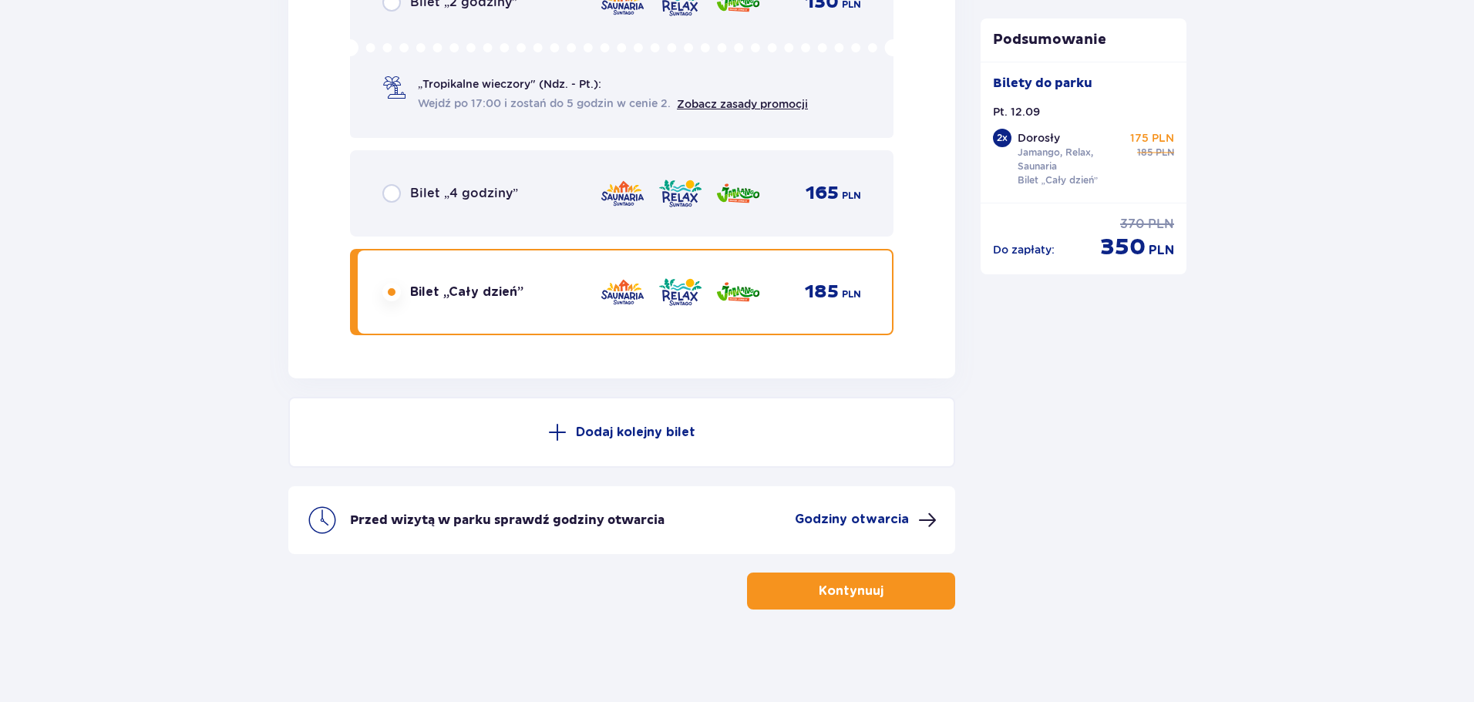
click at [841, 591] on p "Kontynuuj" at bounding box center [851, 591] width 65 height 17
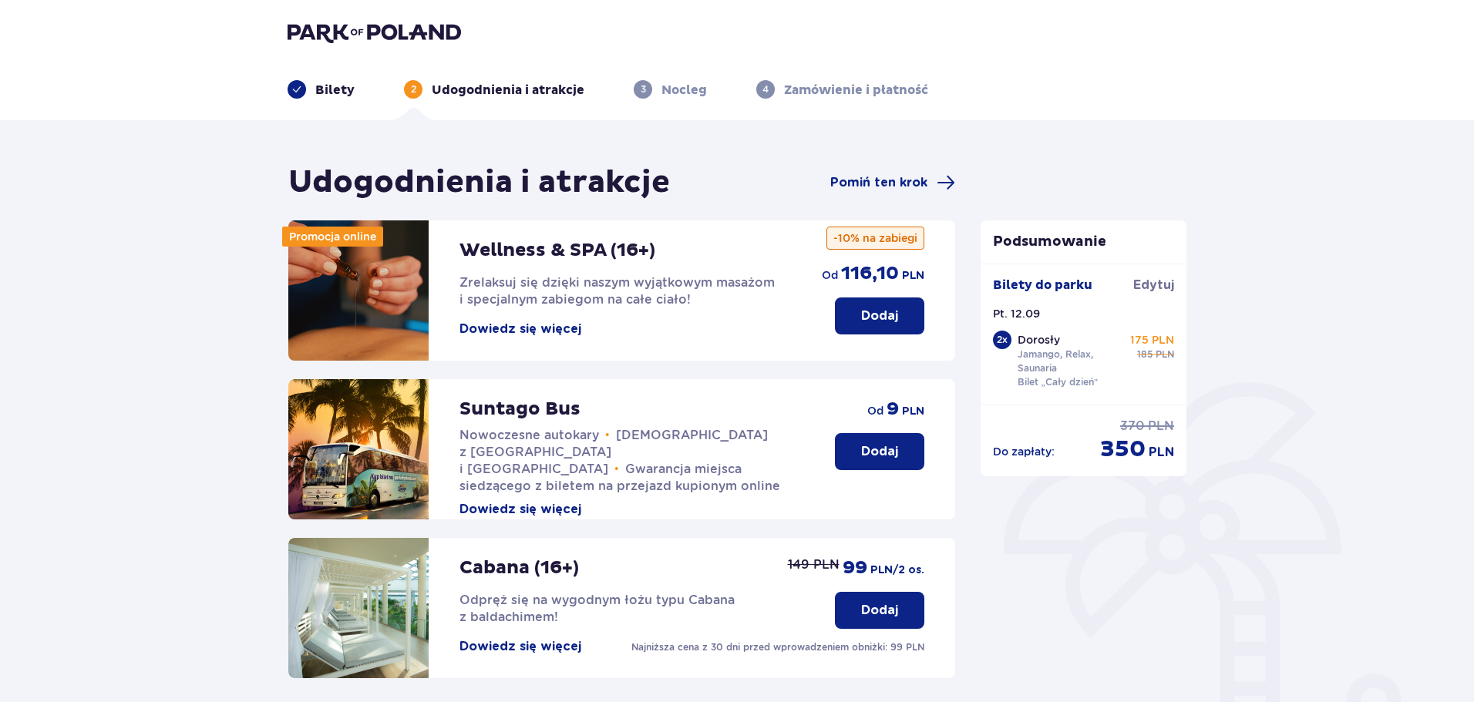
click at [853, 193] on div "Udogodnienia i atrakcje Pomiń ten krok" at bounding box center [621, 182] width 667 height 39
click at [861, 187] on span "Pomiń ten krok" at bounding box center [878, 182] width 97 height 17
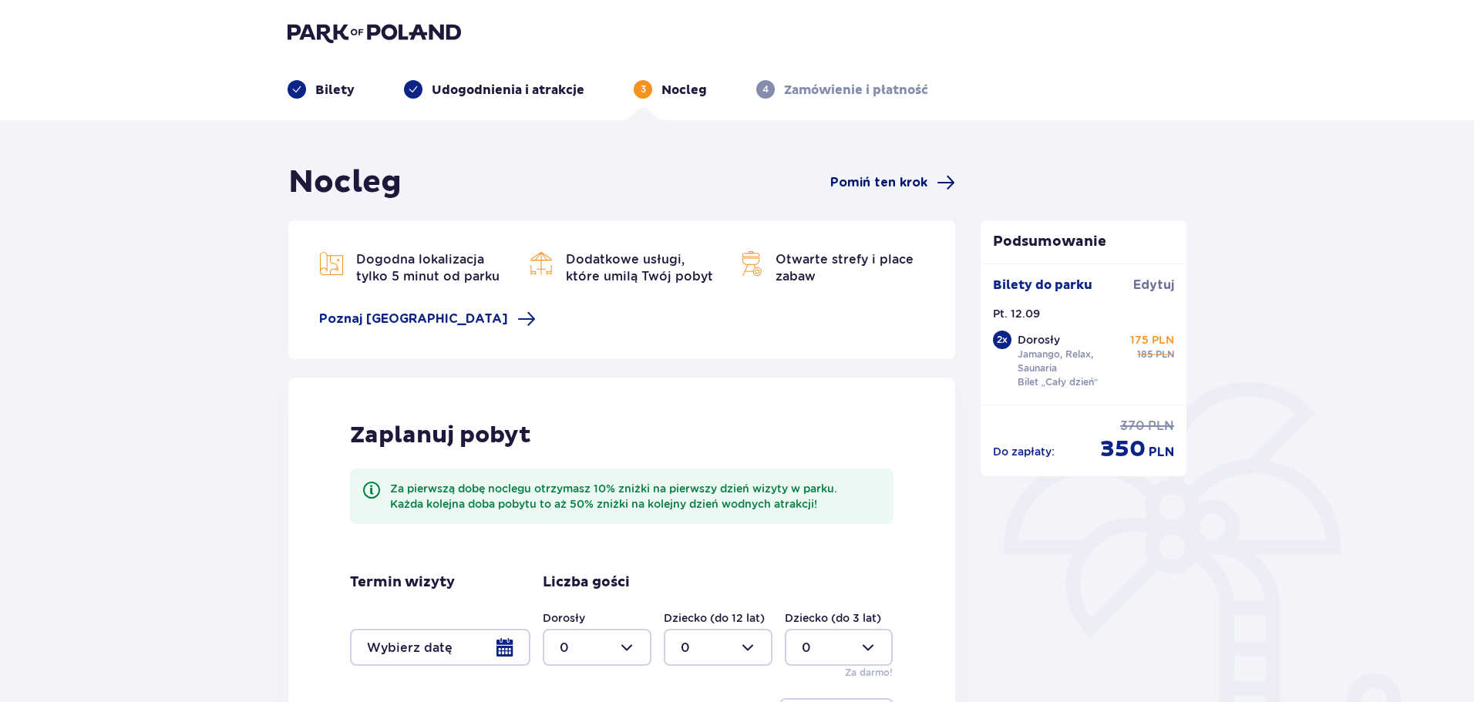
click at [868, 185] on span "Pomiń ten krok" at bounding box center [878, 182] width 97 height 17
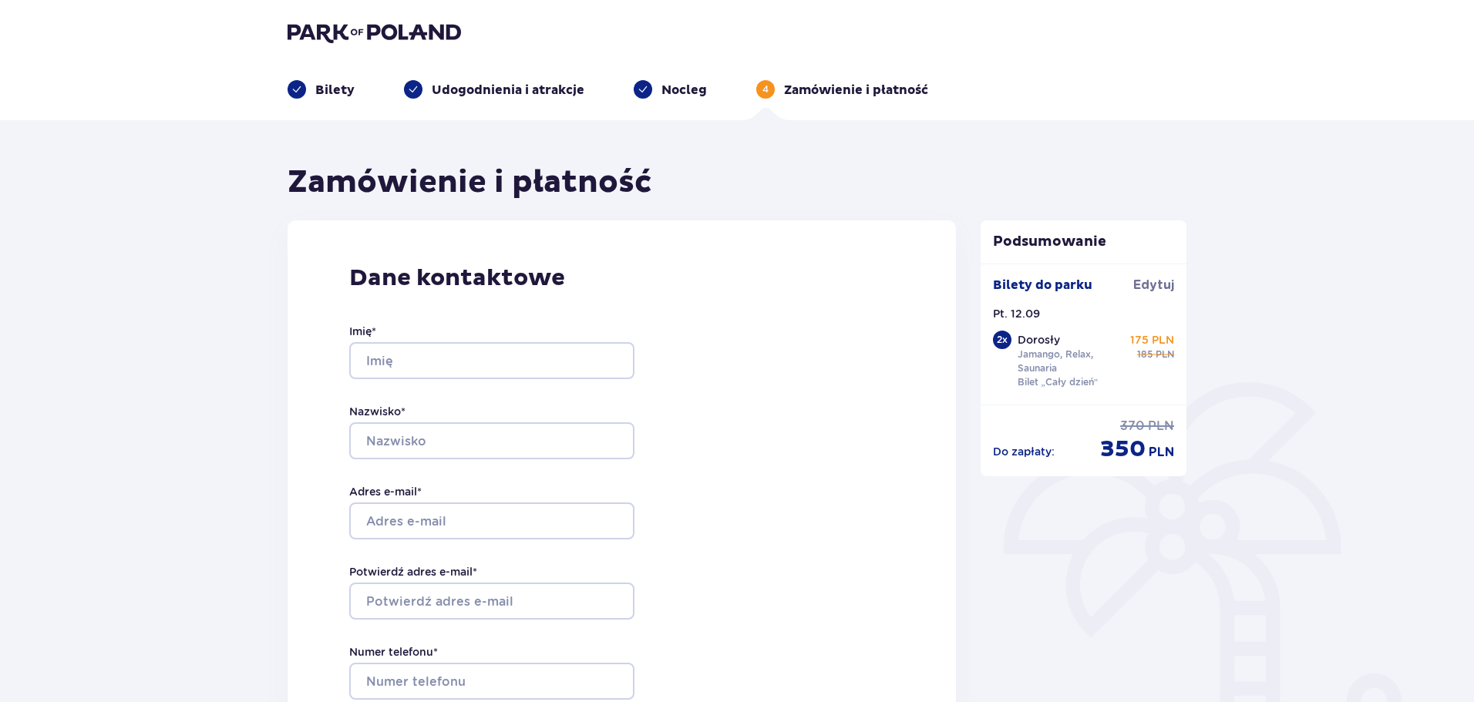
drag, startPoint x: 331, startPoint y: 96, endPoint x: 321, endPoint y: 90, distance: 12.4
click at [331, 96] on p "Bilety" at bounding box center [334, 90] width 39 height 17
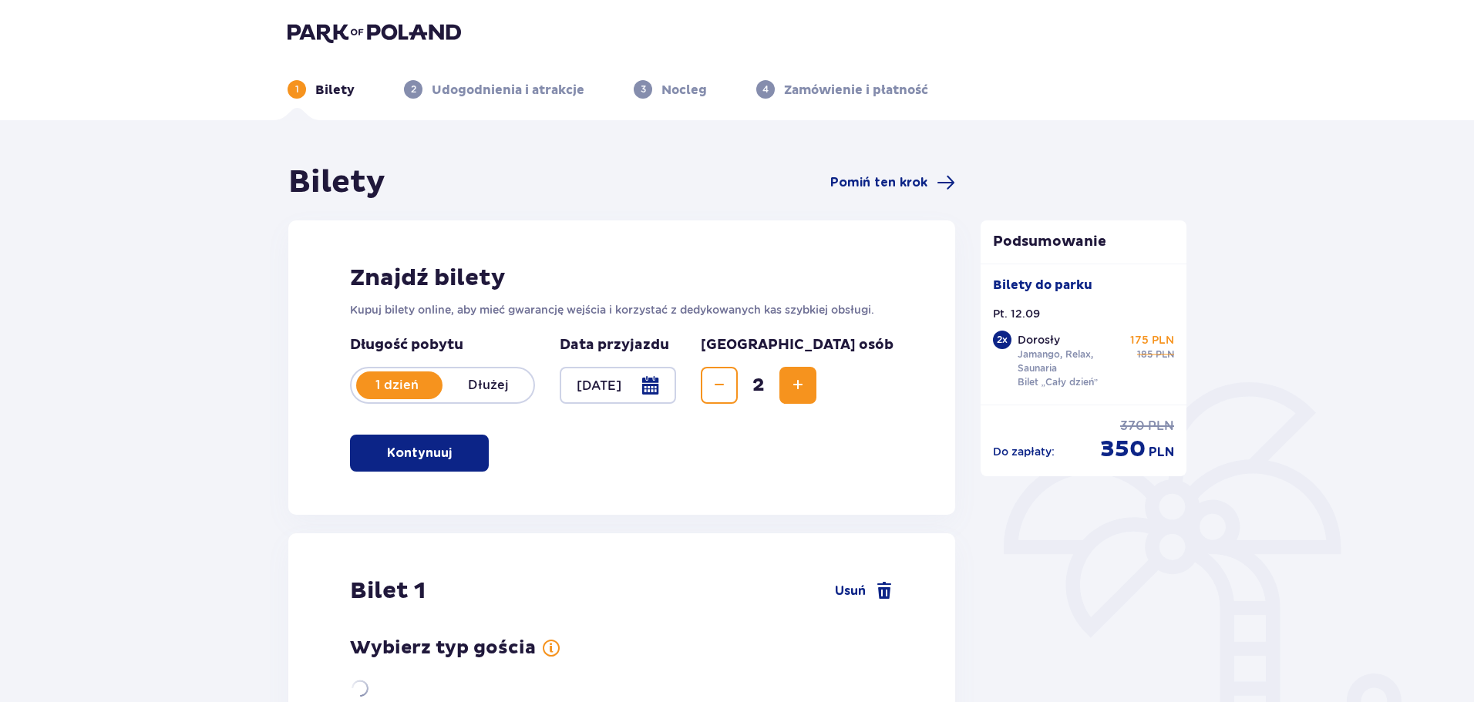
click at [321, 90] on p "Bilety" at bounding box center [334, 90] width 39 height 17
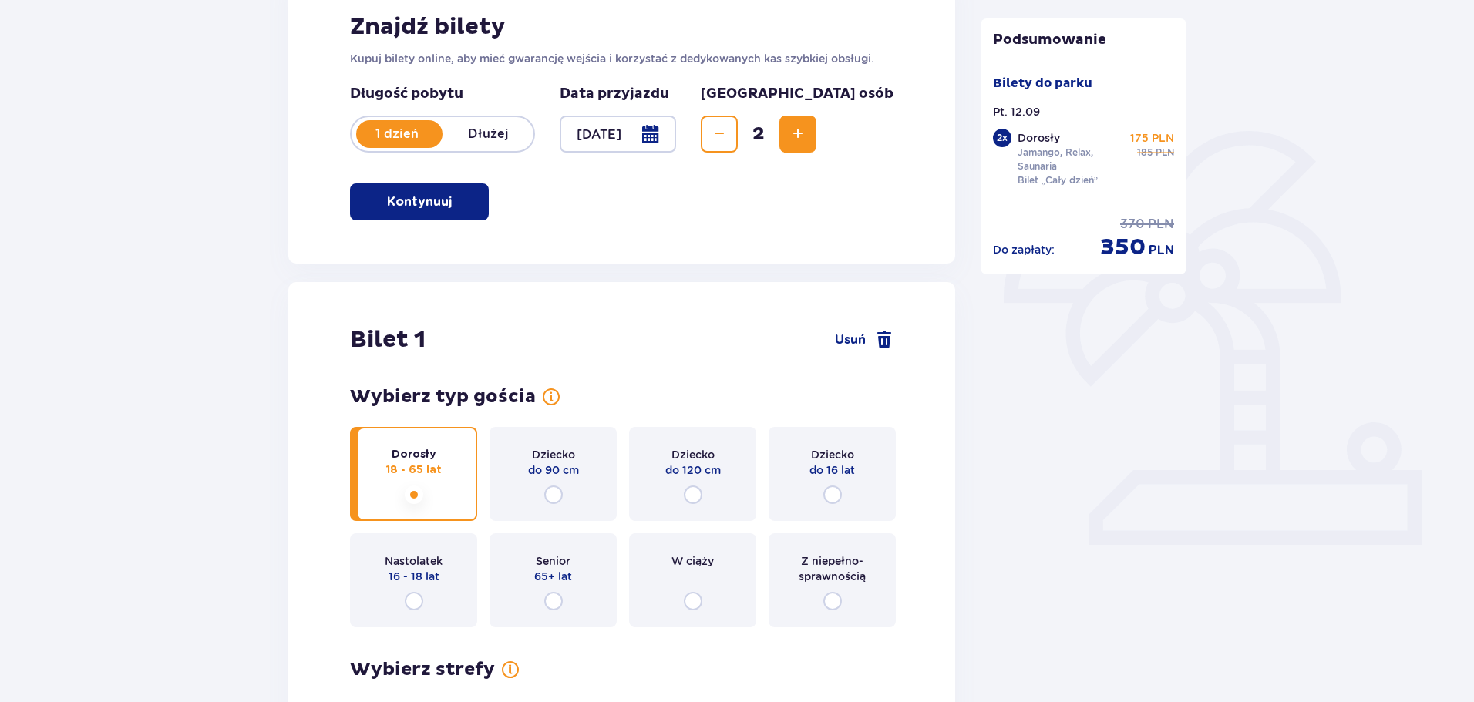
scroll to position [308, 0]
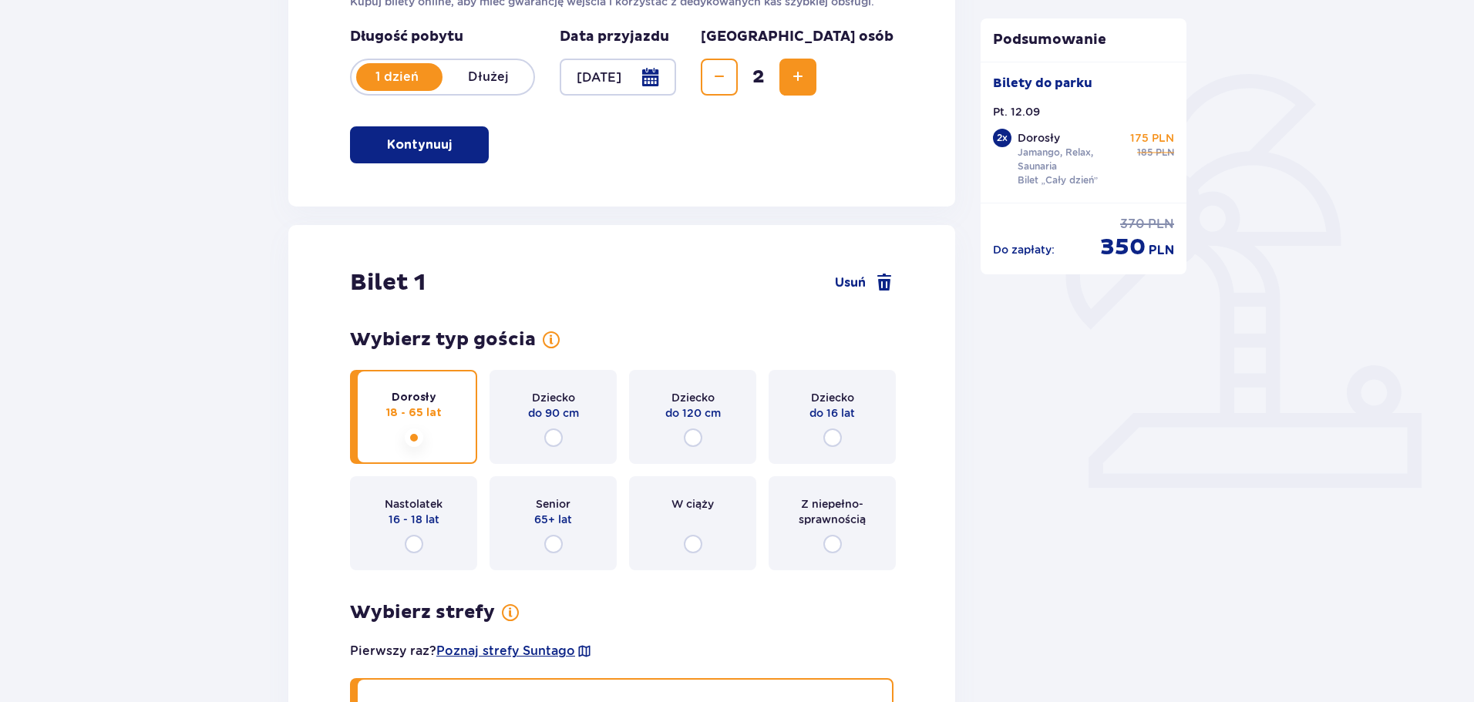
drag, startPoint x: 513, startPoint y: 413, endPoint x: 502, endPoint y: 433, distance: 23.1
drag, startPoint x: 502, startPoint y: 433, endPoint x: 348, endPoint y: 463, distance: 157.1
click at [350, 466] on div "Dorosły 18 - 65 lat Dziecko do 90 cm Dziecko do 120 cm Dziecko do 16 lat Nastol…" at bounding box center [621, 470] width 543 height 200
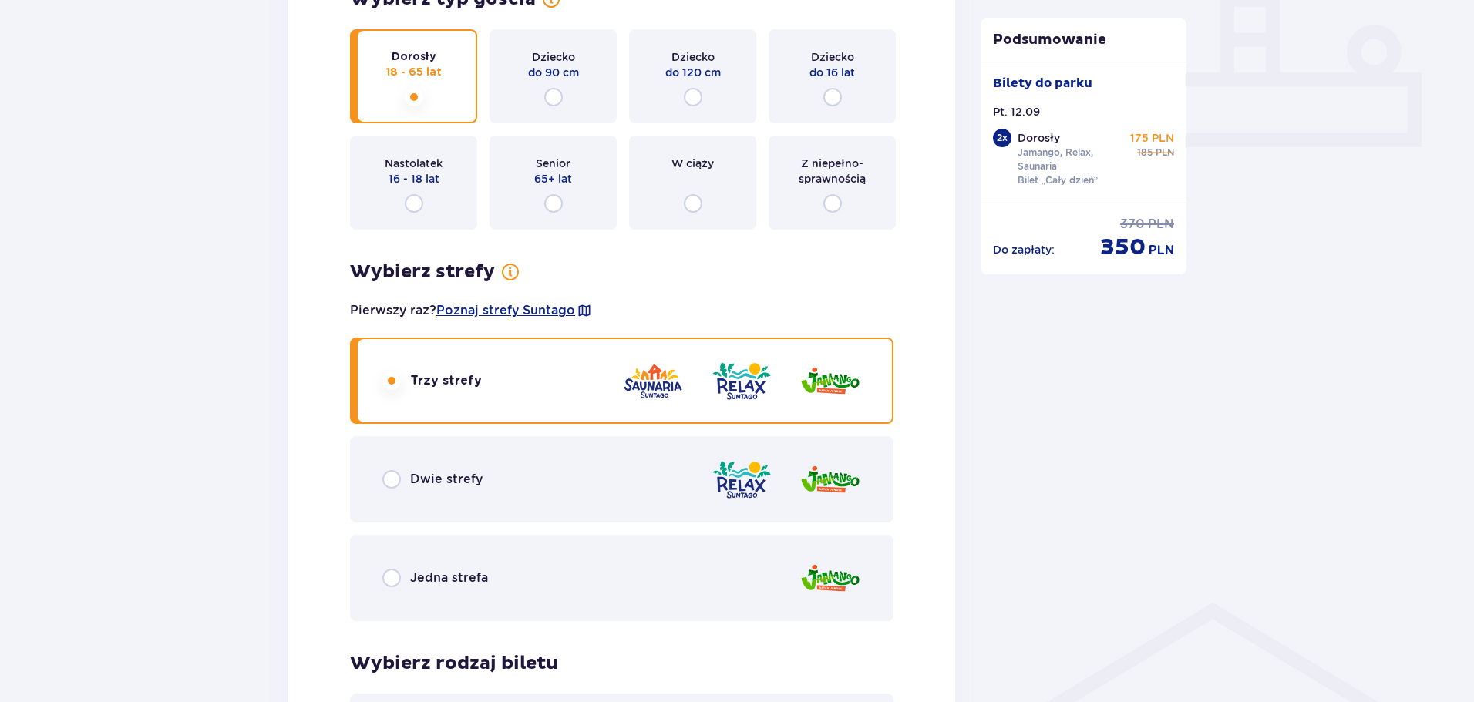
scroll to position [694, 0]
